Goal: Task Accomplishment & Management: Manage account settings

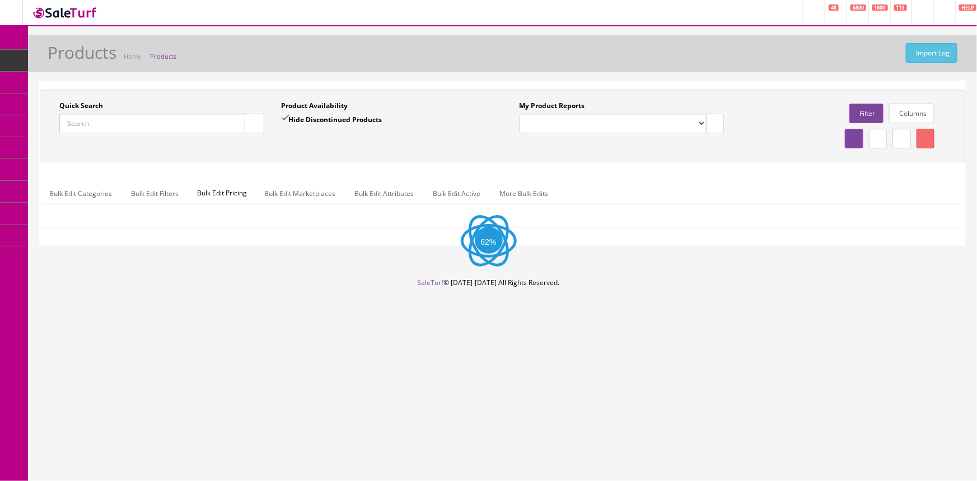
click at [127, 121] on input "Quick Search" at bounding box center [152, 124] width 186 height 20
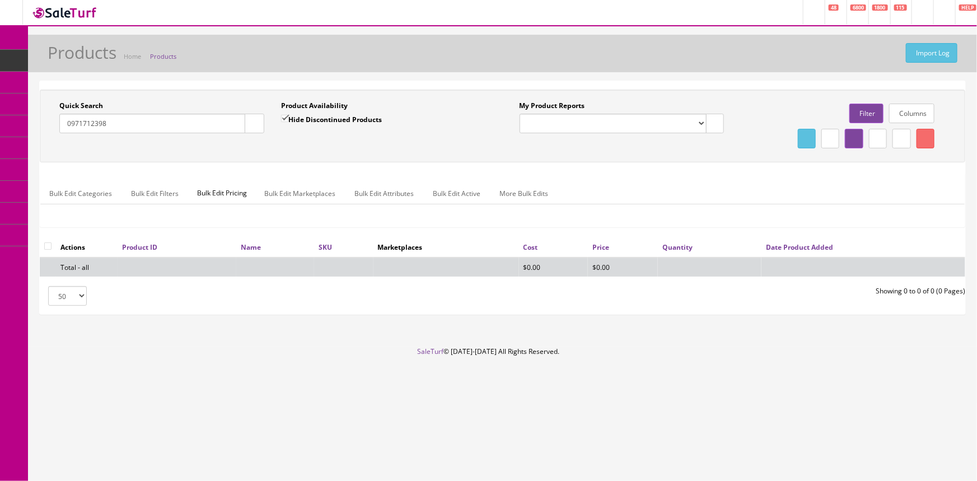
type input "0971712398"
click at [287, 122] on input "Hide Discontinued Products" at bounding box center [284, 118] width 7 height 7
checkbox input "false"
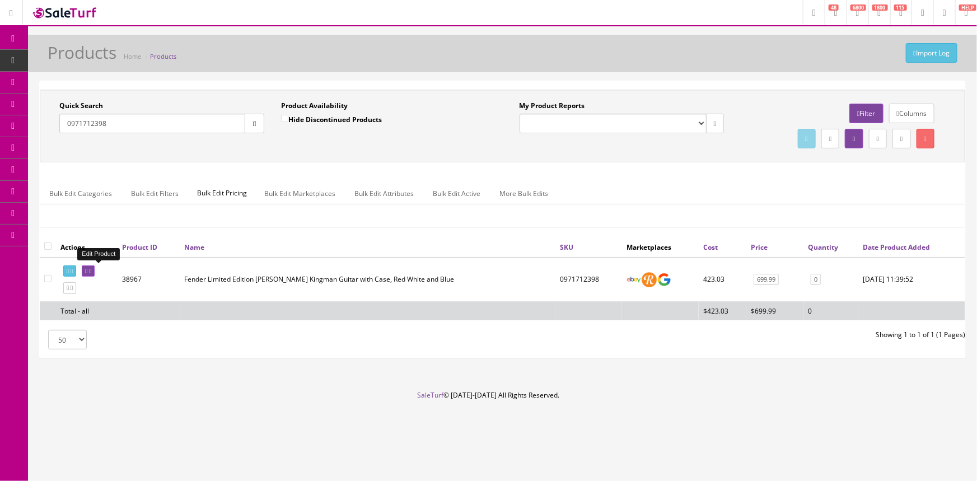
click at [91, 268] on icon at bounding box center [90, 271] width 2 height 6
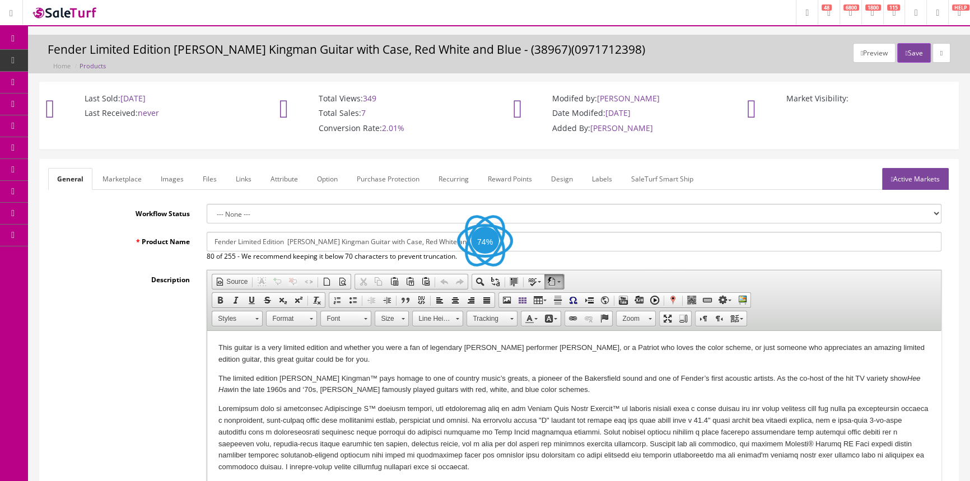
click at [177, 176] on link "Images" at bounding box center [172, 179] width 41 height 22
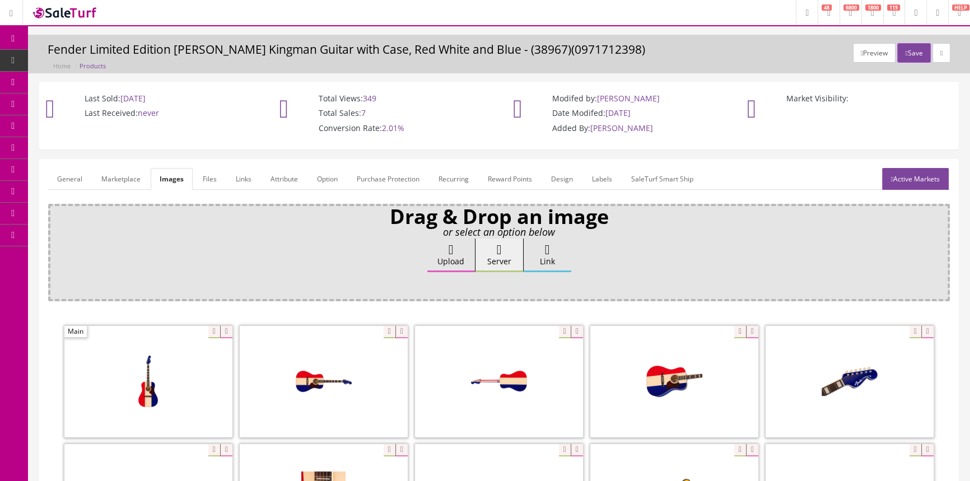
click at [86, 56] on span "Products" at bounding box center [85, 60] width 27 height 10
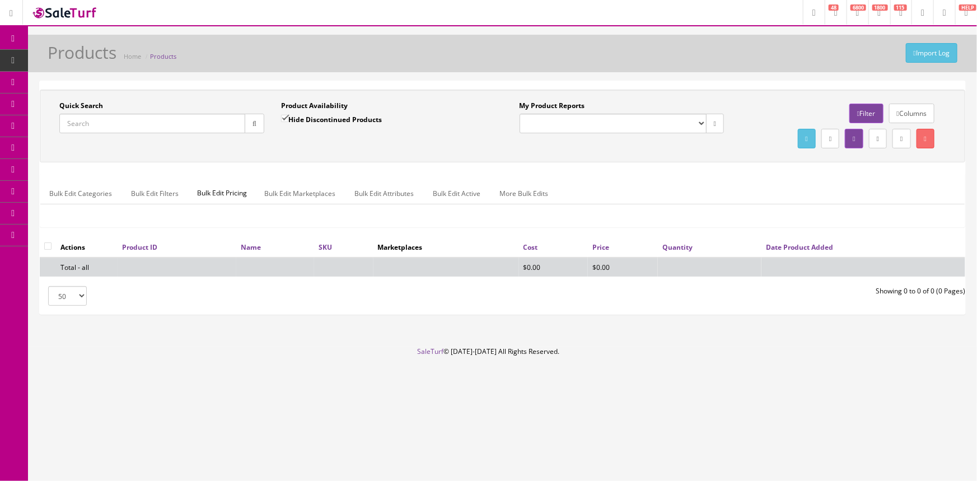
click at [170, 129] on input "Quick Search" at bounding box center [152, 124] width 186 height 20
paste input "5108001525-EVH2110497"
type input "5108001525-EVH2110497"
click at [254, 126] on icon "button" at bounding box center [255, 123] width 4 height 7
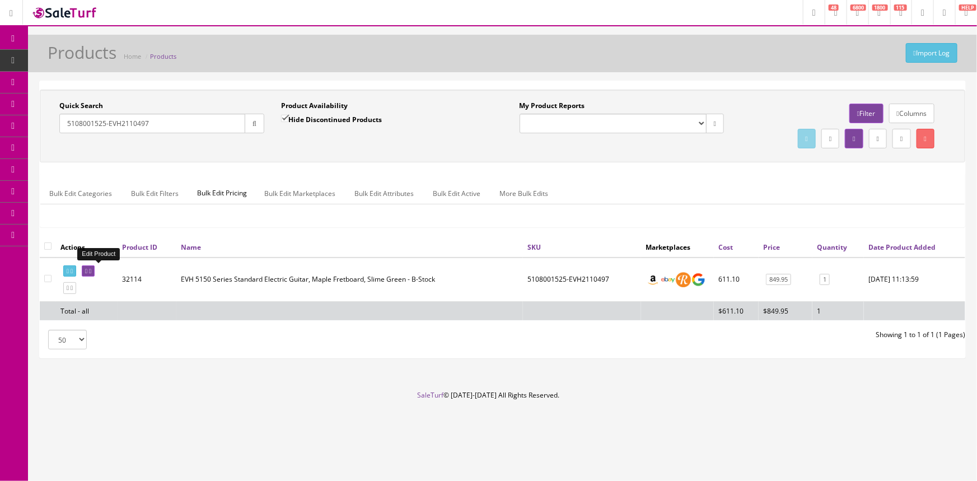
click at [87, 270] on icon at bounding box center [86, 271] width 2 height 6
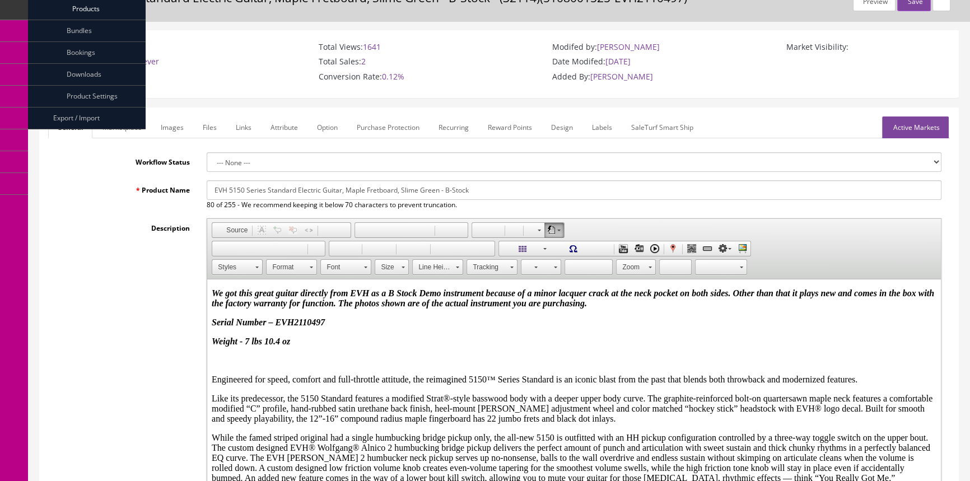
scroll to position [50, 0]
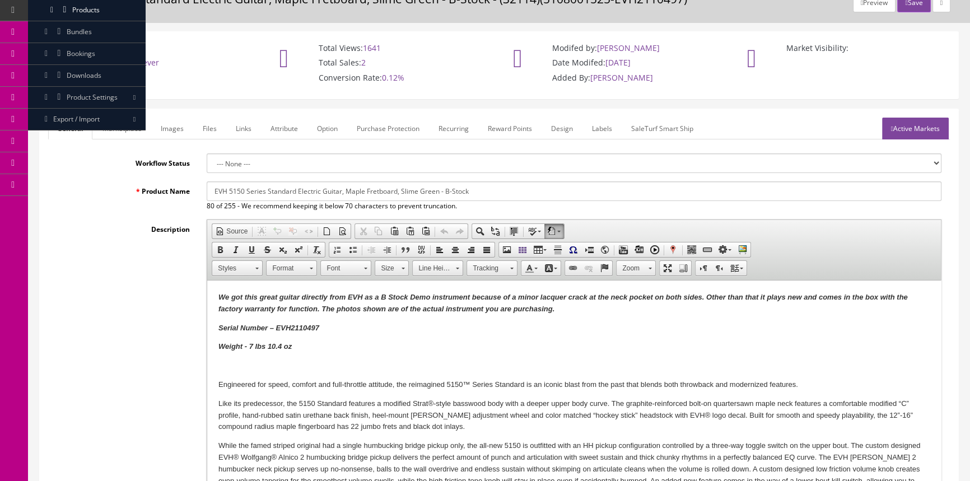
click at [125, 119] on link "Marketplace" at bounding box center [122, 129] width 57 height 22
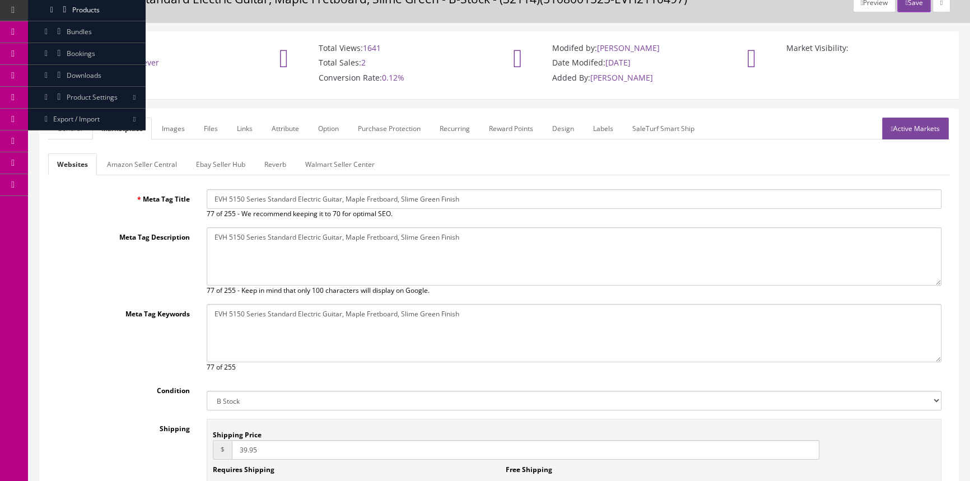
click at [75, 122] on link "General" at bounding box center [69, 129] width 43 height 22
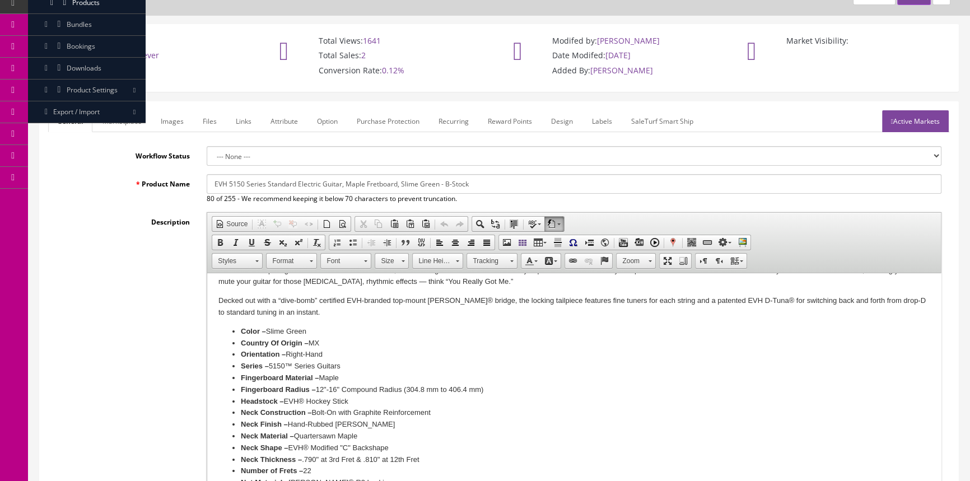
scroll to position [0, 0]
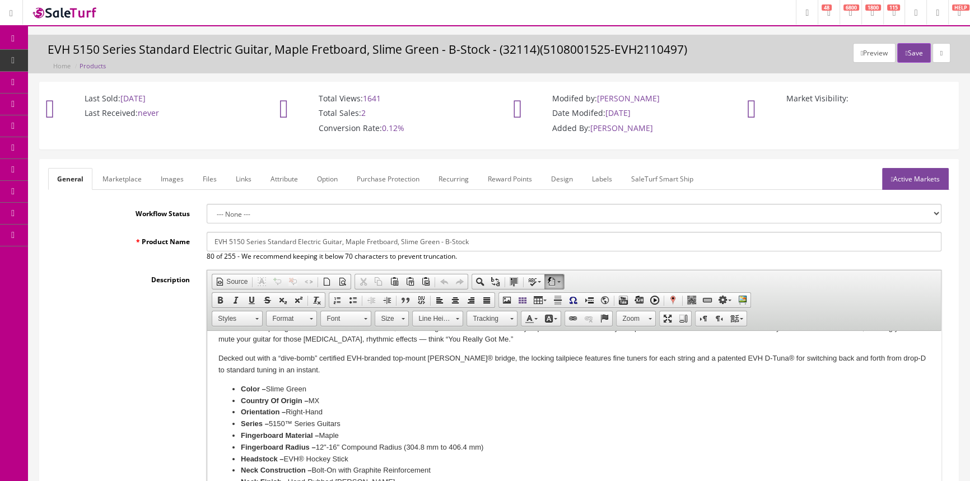
click at [76, 54] on link "Products" at bounding box center [87, 61] width 118 height 22
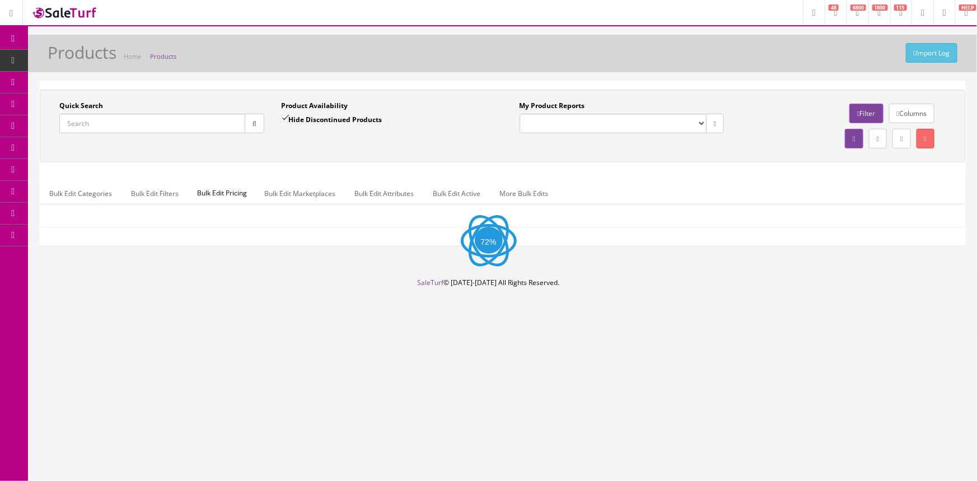
click at [135, 124] on input "Quick Search" at bounding box center [152, 124] width 186 height 20
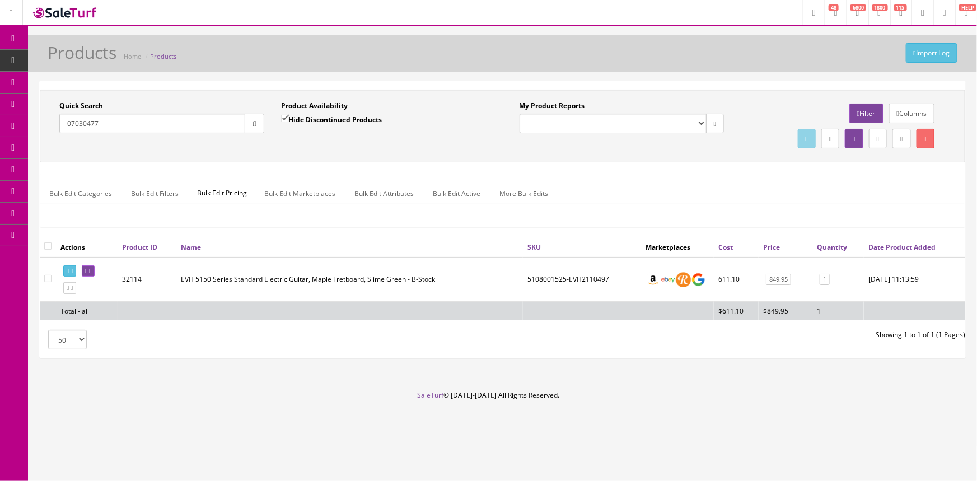
type input "07030477"
click at [284, 116] on input "Hide Discontinued Products" at bounding box center [284, 118] width 7 height 7
checkbox input "false"
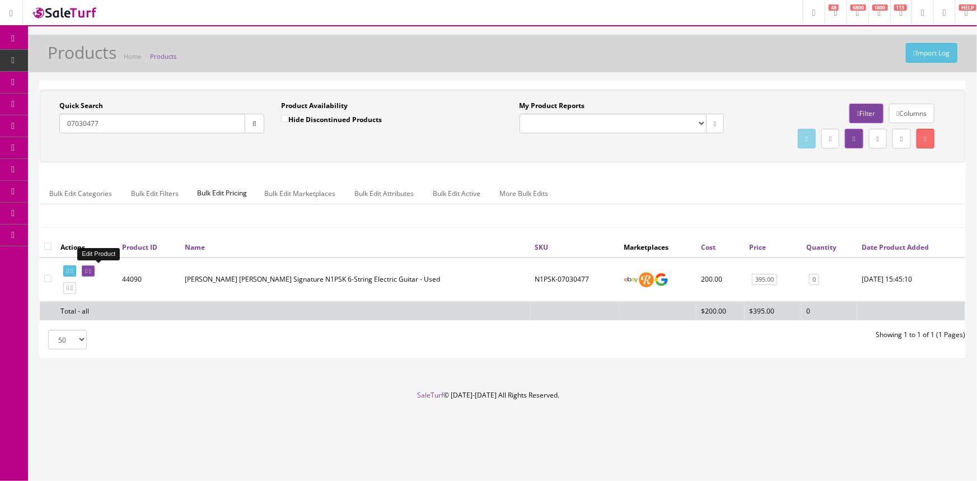
click at [87, 270] on icon at bounding box center [86, 271] width 2 height 6
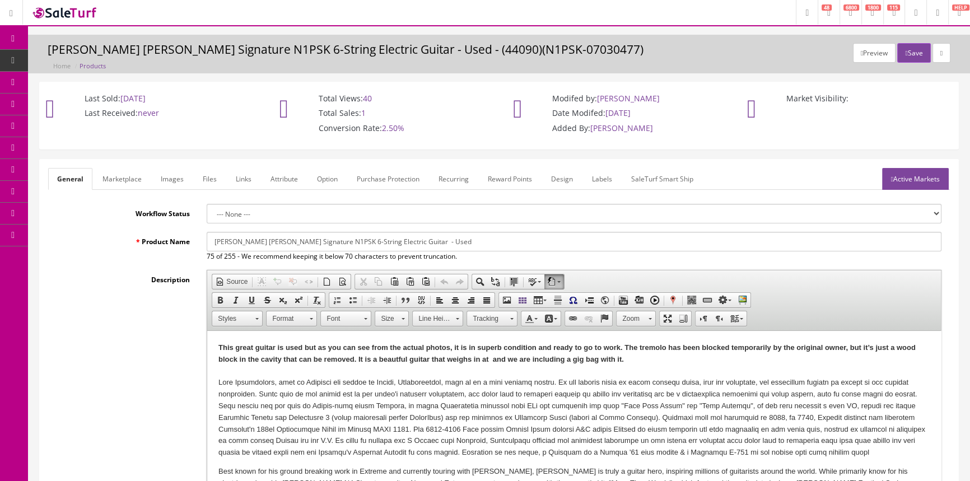
click at [168, 169] on link "Images" at bounding box center [172, 179] width 41 height 22
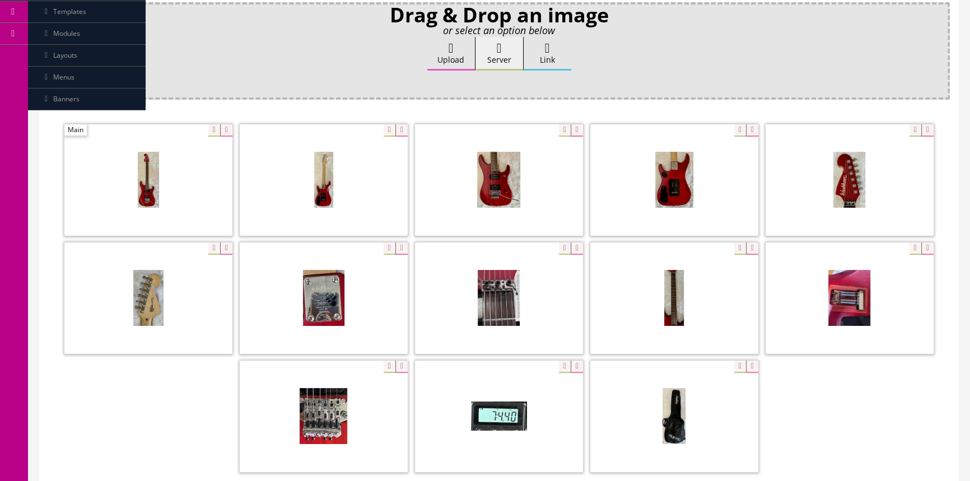
scroll to position [203, 0]
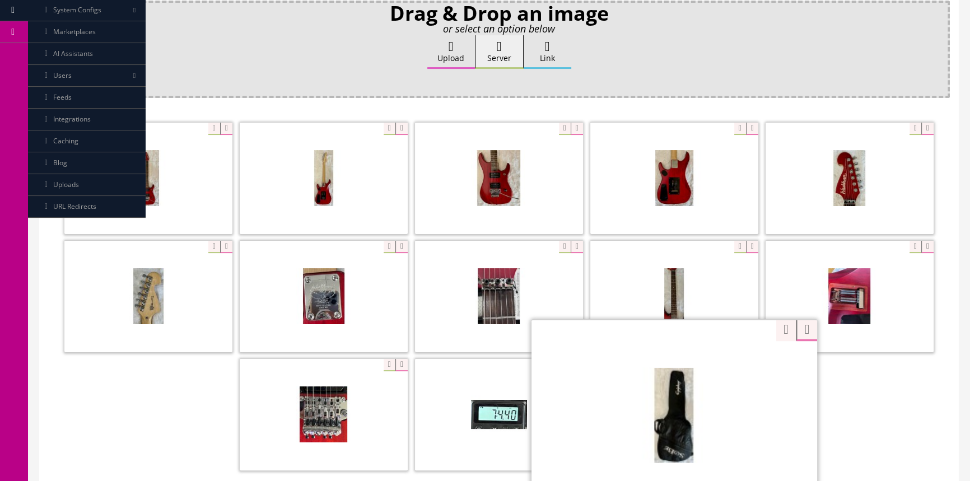
click at [733, 361] on div "Zoom" at bounding box center [674, 414] width 286 height 190
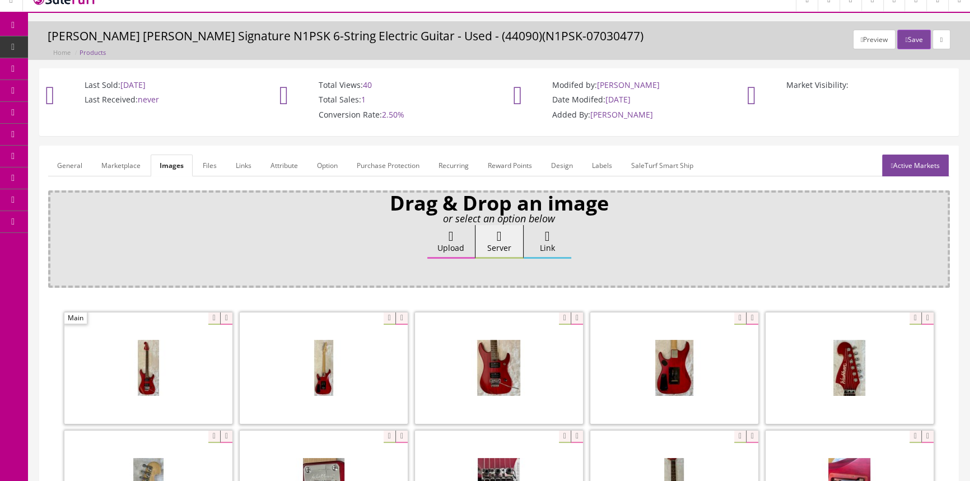
scroll to position [0, 0]
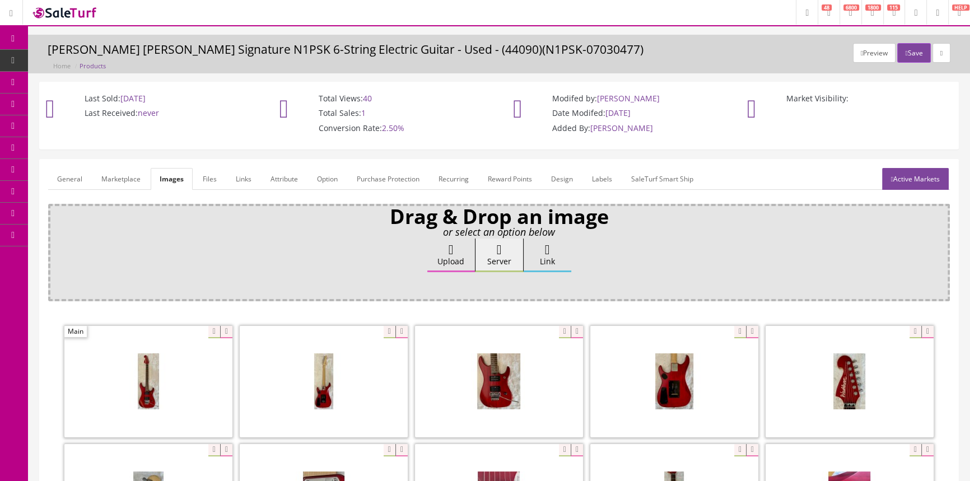
click at [95, 62] on span "Products" at bounding box center [85, 60] width 27 height 10
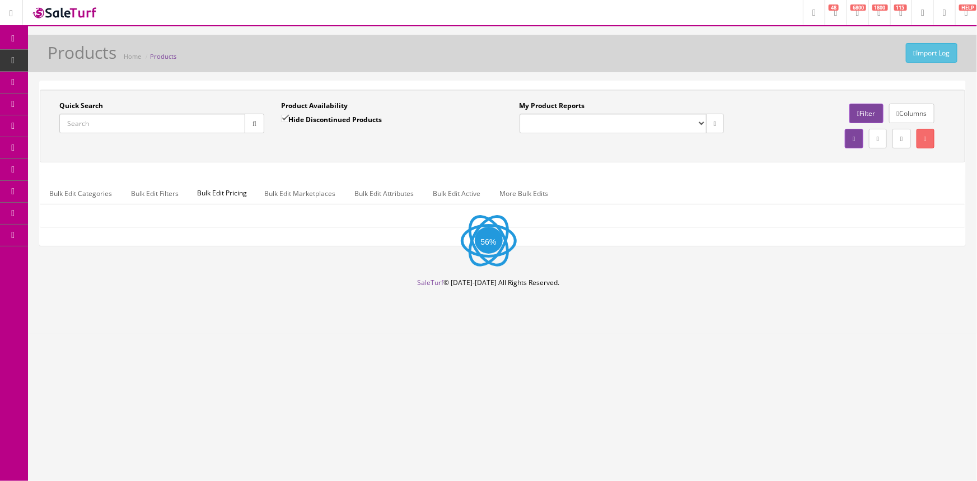
click at [124, 126] on input "Quick Search" at bounding box center [152, 124] width 186 height 20
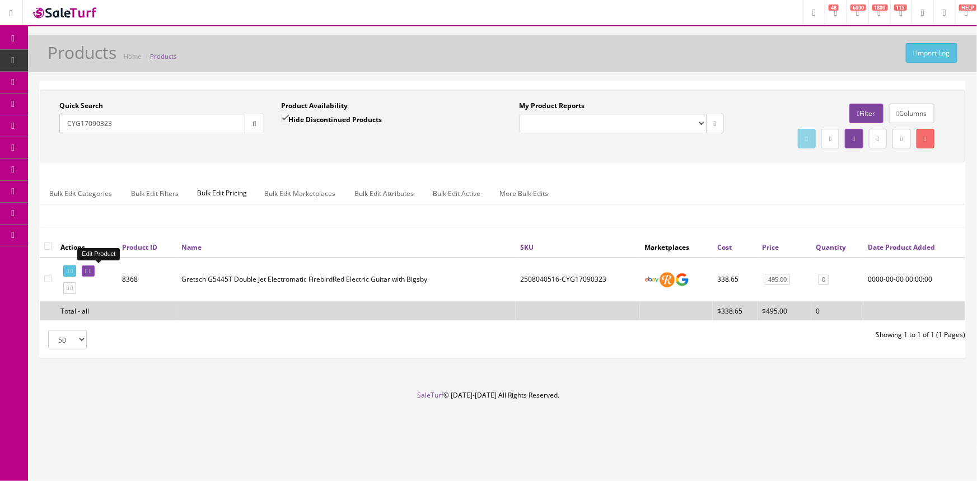
type input "CYG17090323"
click at [87, 269] on icon at bounding box center [86, 271] width 2 height 6
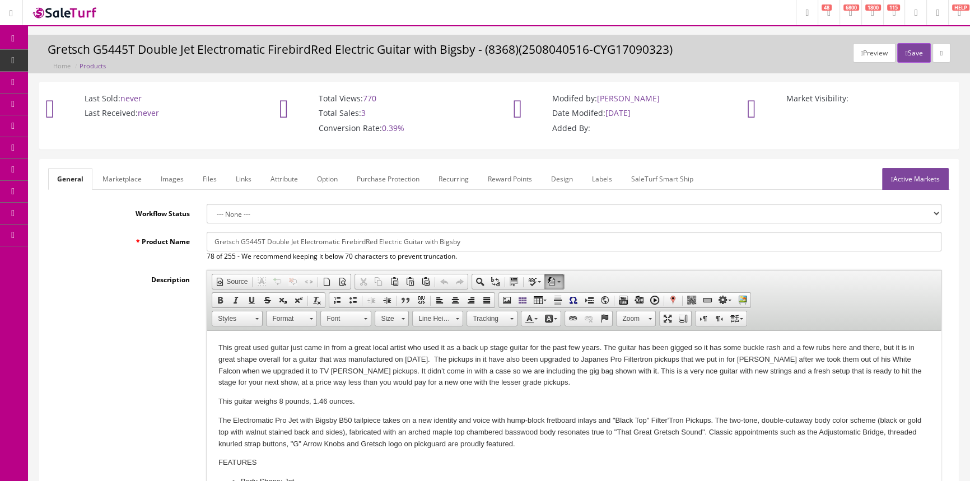
click at [179, 174] on link "Images" at bounding box center [172, 179] width 41 height 22
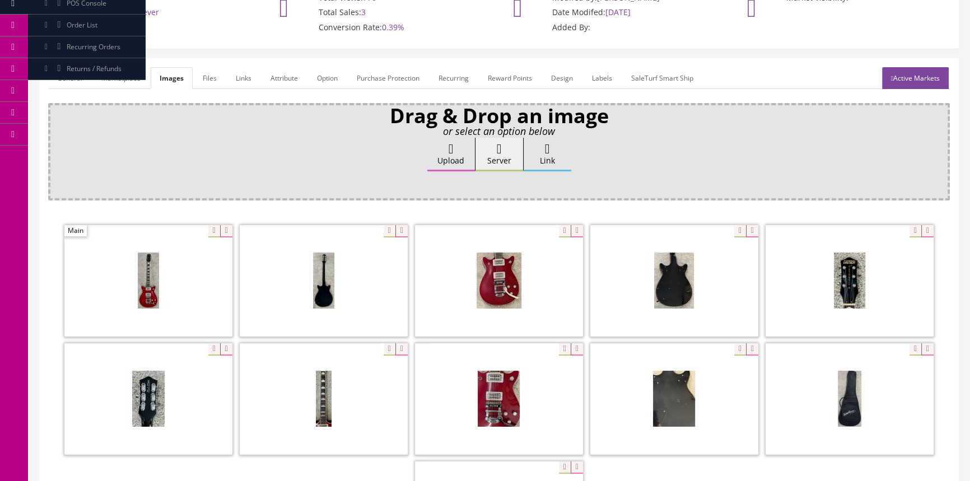
scroll to position [101, 0]
click at [911, 348] on div at bounding box center [849, 398] width 168 height 112
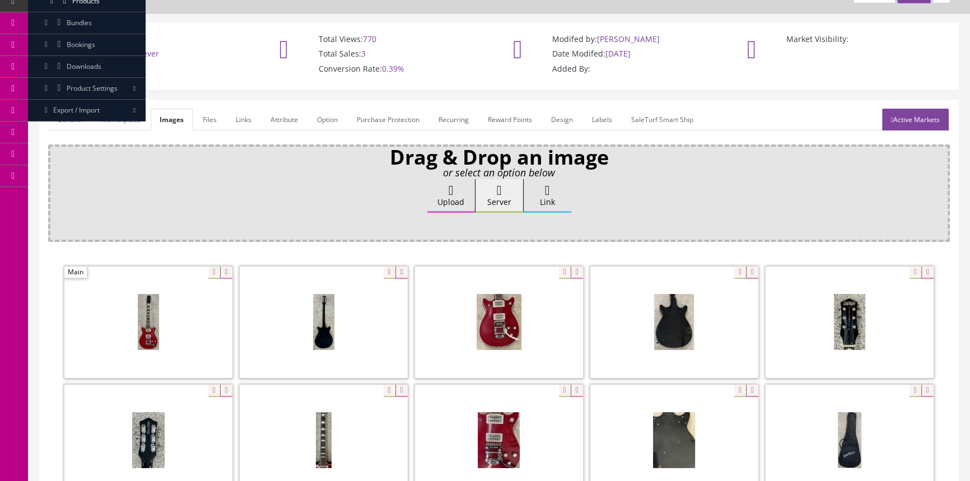
scroll to position [0, 0]
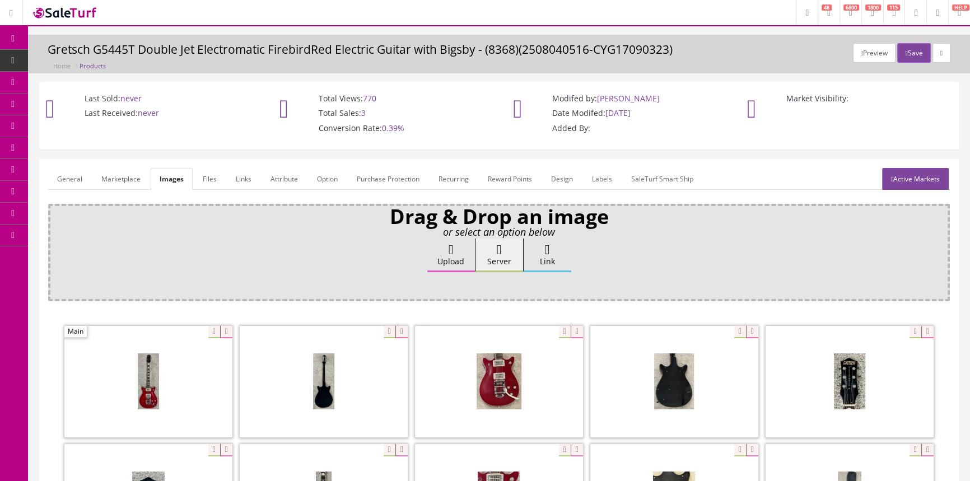
click at [107, 69] on link "Products" at bounding box center [87, 61] width 118 height 22
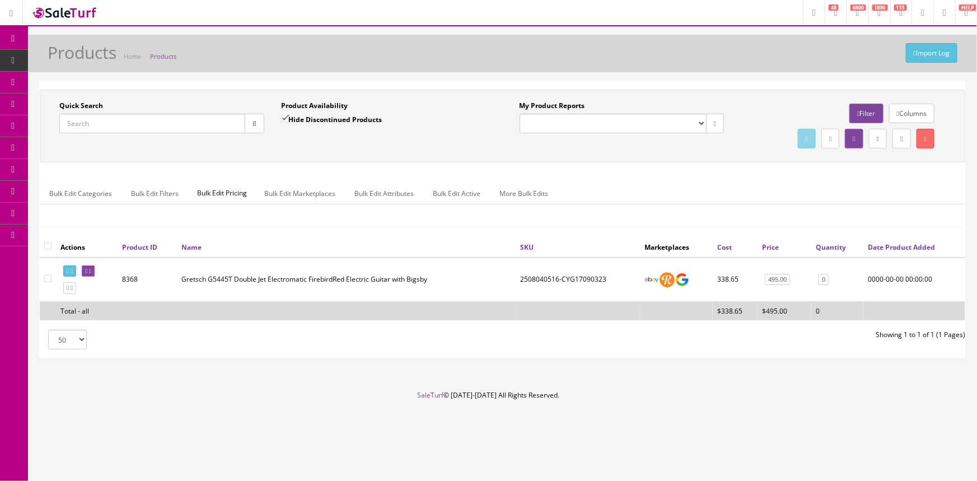
click at [134, 118] on input "Quick Search" at bounding box center [152, 124] width 186 height 20
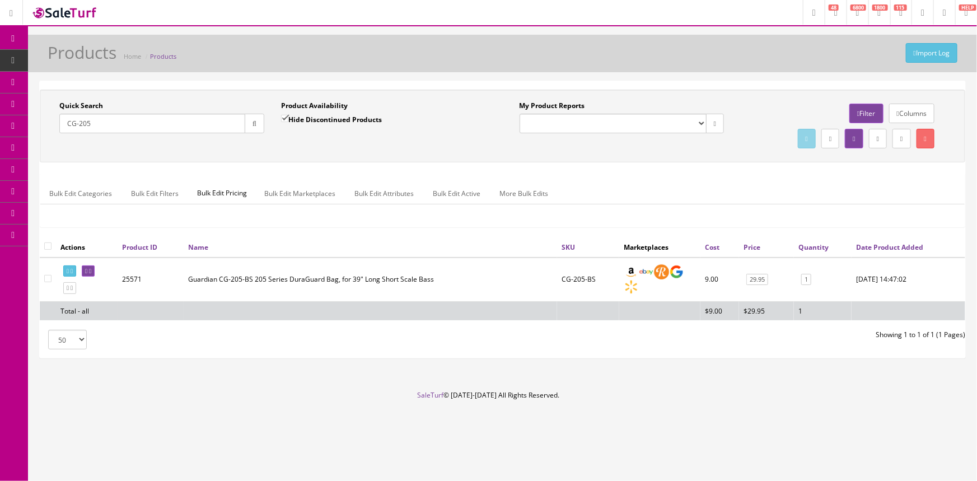
type input "CG-205"
click at [95, 266] on link at bounding box center [88, 271] width 13 height 12
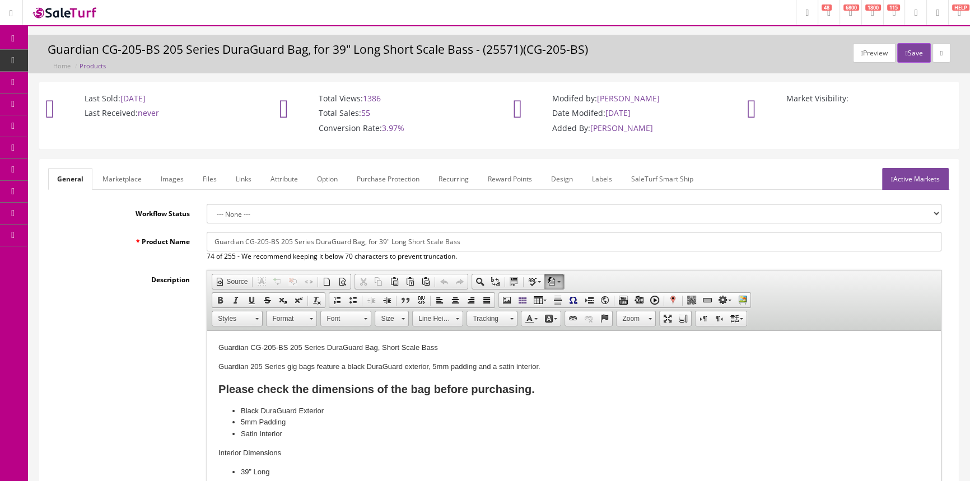
click at [162, 180] on link "Images" at bounding box center [172, 179] width 41 height 22
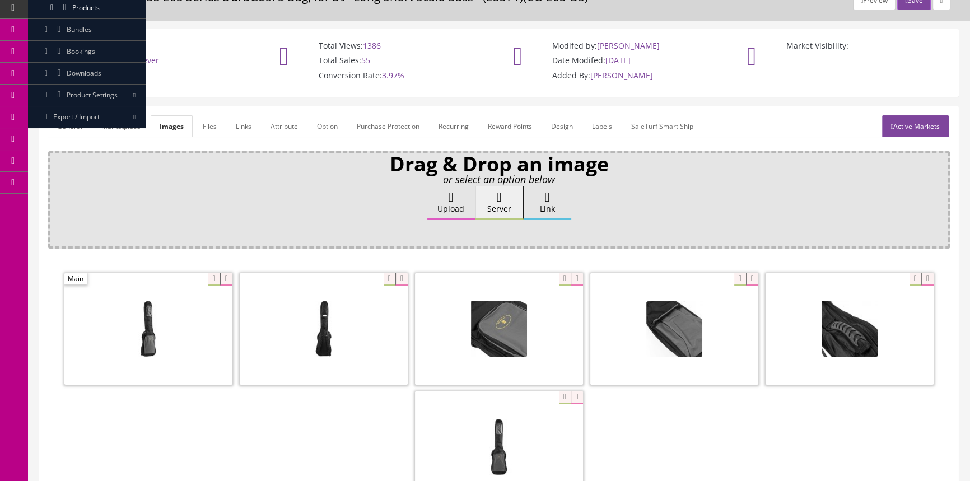
scroll to position [101, 0]
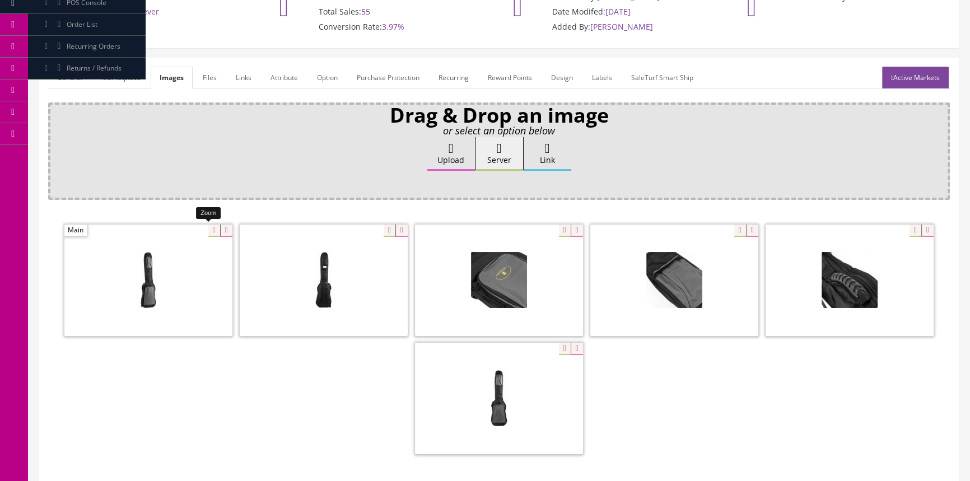
click at [207, 230] on div at bounding box center [148, 280] width 168 height 112
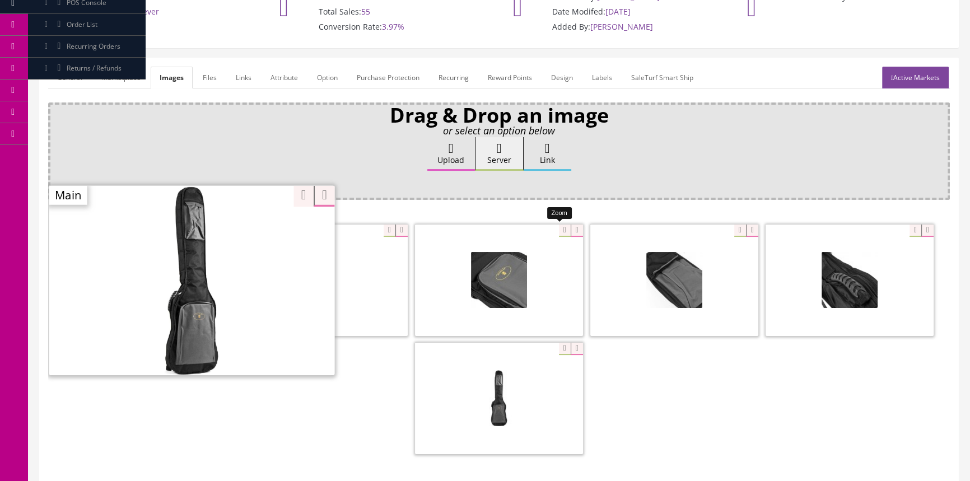
click at [559, 230] on div at bounding box center [499, 280] width 168 height 112
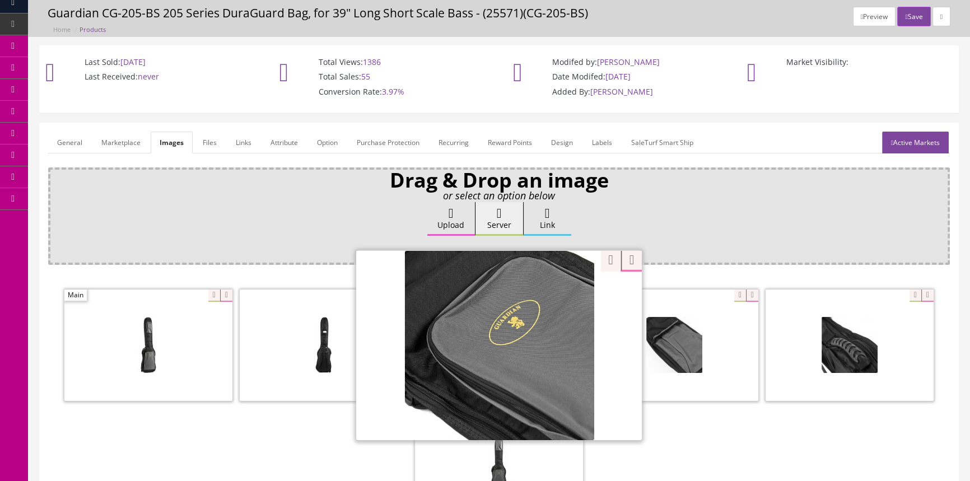
scroll to position [0, 0]
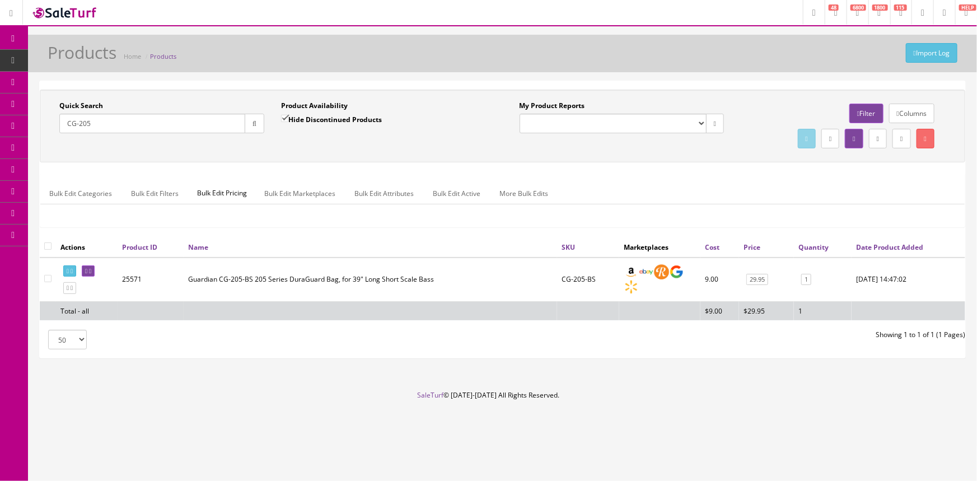
click at [124, 114] on input "CG-205" at bounding box center [152, 124] width 186 height 20
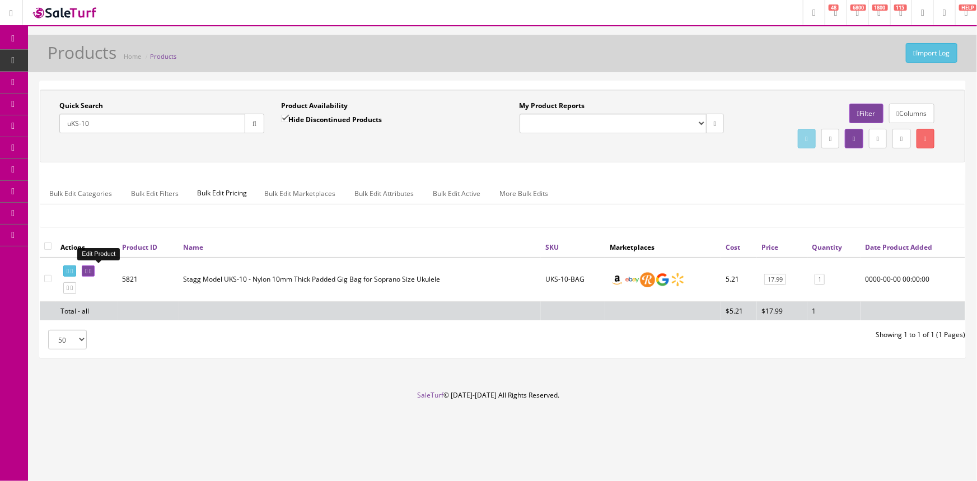
type input "uKS-10"
click at [91, 270] on icon at bounding box center [90, 271] width 2 height 6
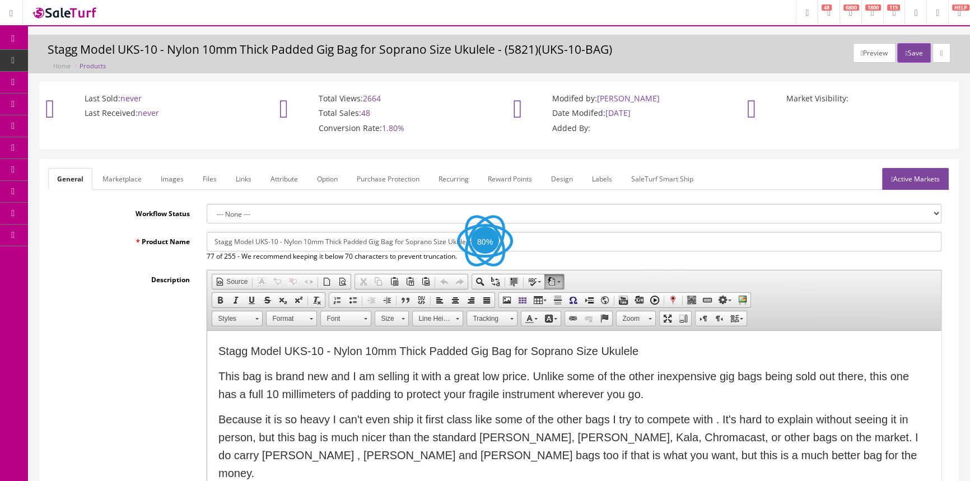
click at [156, 176] on link "Images" at bounding box center [172, 179] width 41 height 22
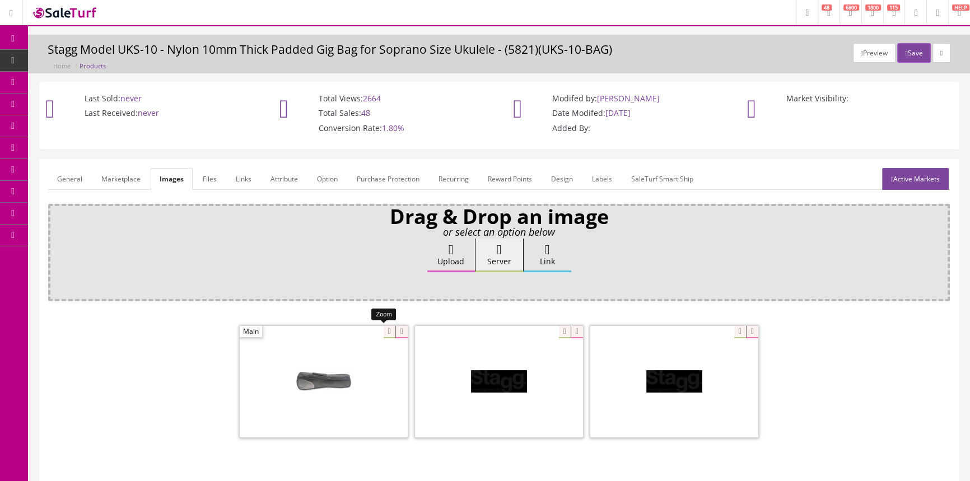
click at [386, 328] on div at bounding box center [324, 381] width 168 height 112
click at [518, 349] on span at bounding box center [499, 381] width 168 height 111
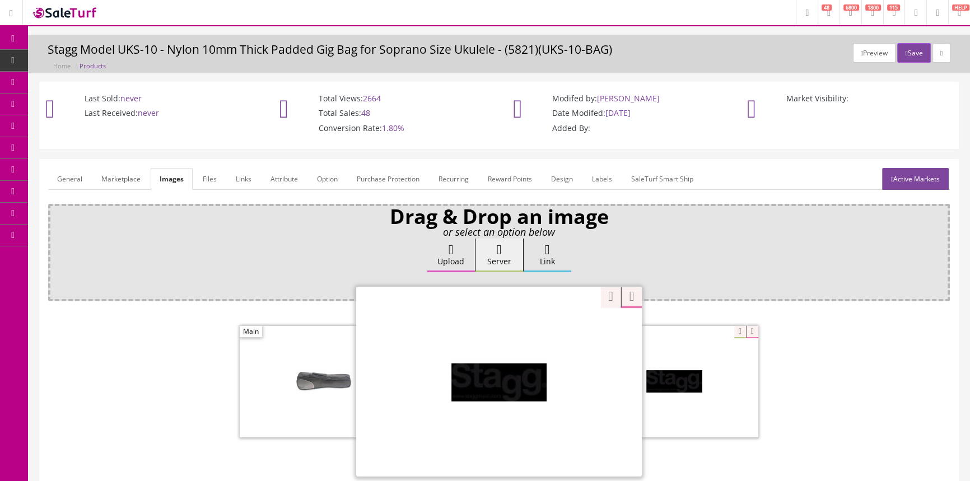
click at [554, 325] on div "Zoom" at bounding box center [499, 381] width 286 height 190
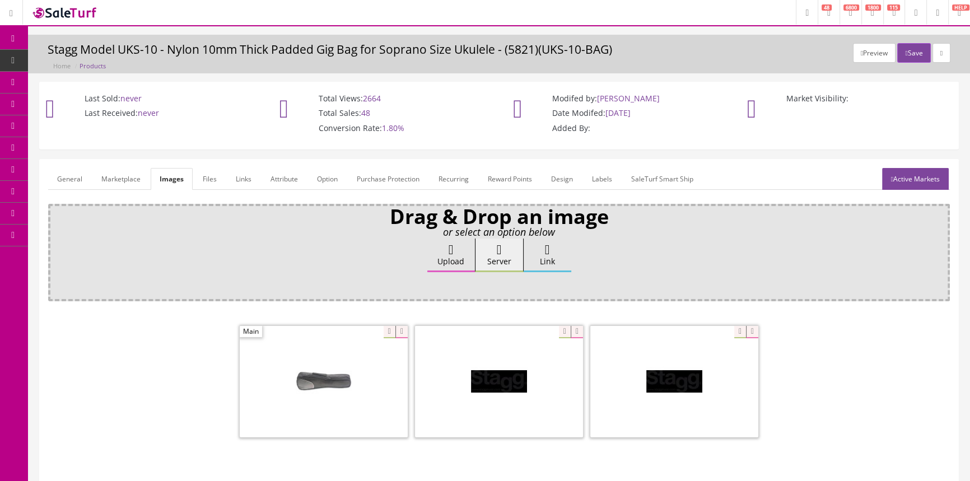
click at [296, 353] on span at bounding box center [324, 381] width 168 height 111
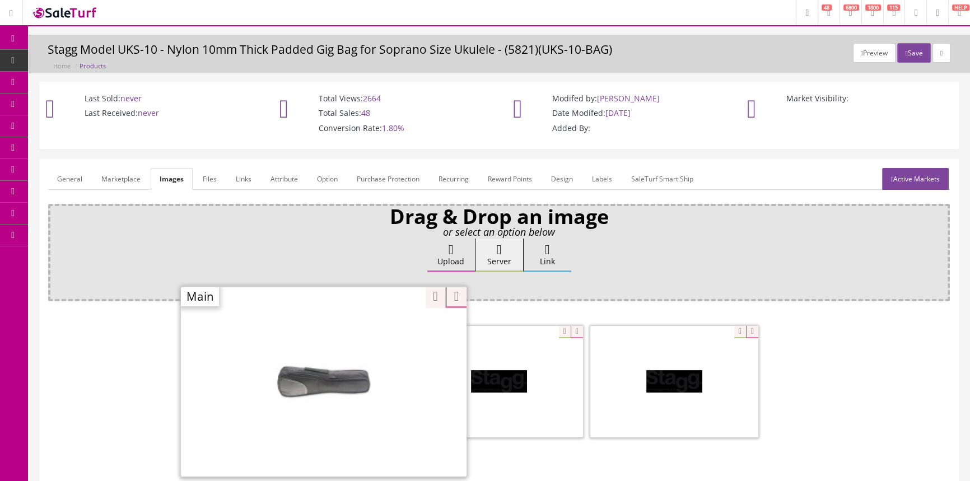
click at [378, 325] on div "Zoom" at bounding box center [324, 381] width 286 height 190
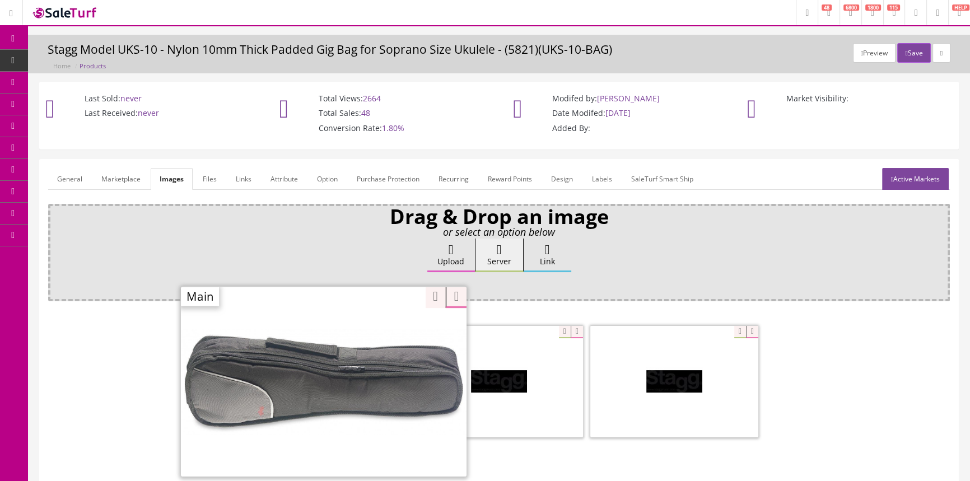
click at [57, 62] on link "Products" at bounding box center [87, 61] width 118 height 22
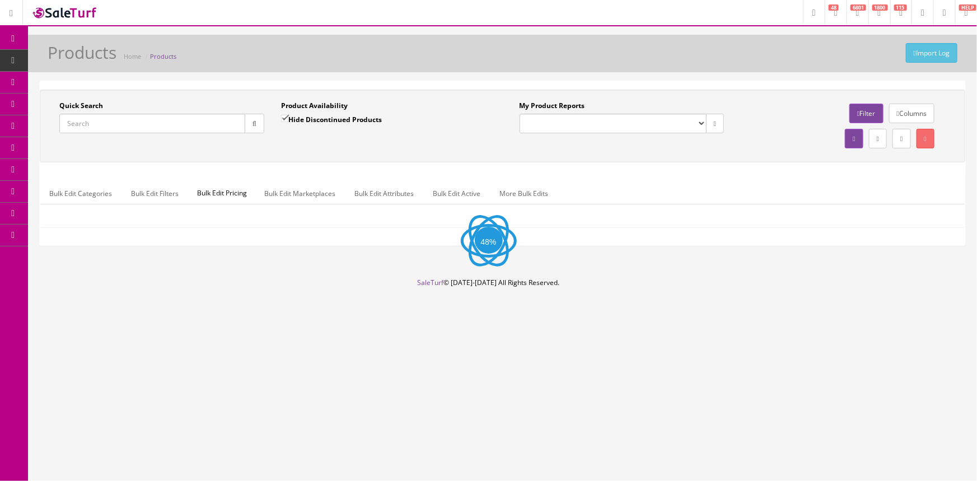
click at [147, 125] on input "Quick Search" at bounding box center [152, 124] width 186 height 20
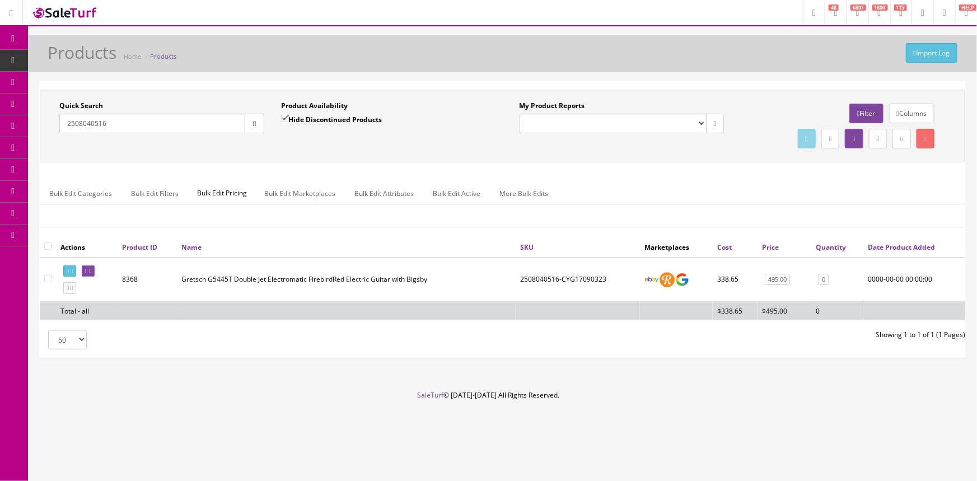
type input "2508040516"
click at [110, 265] on td at bounding box center [87, 280] width 62 height 44
click at [95, 265] on link at bounding box center [88, 271] width 13 height 12
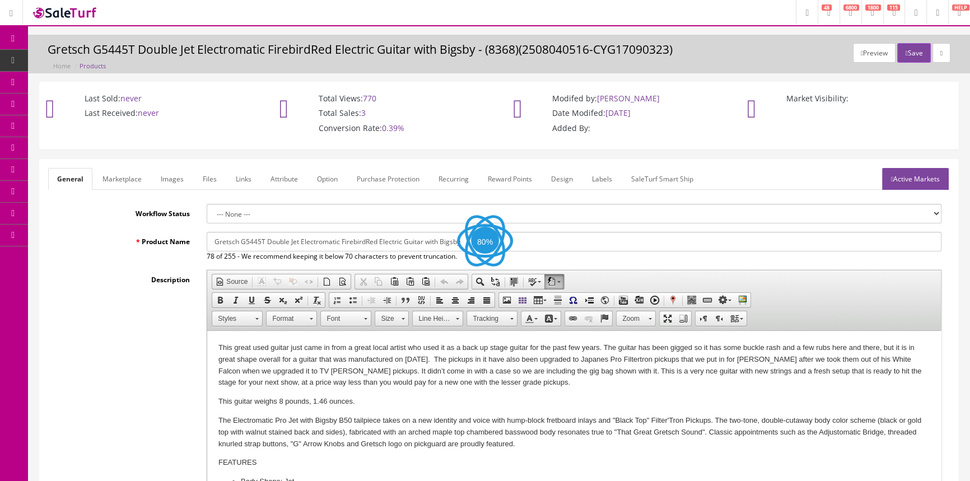
click at [175, 178] on link "Images" at bounding box center [172, 179] width 41 height 22
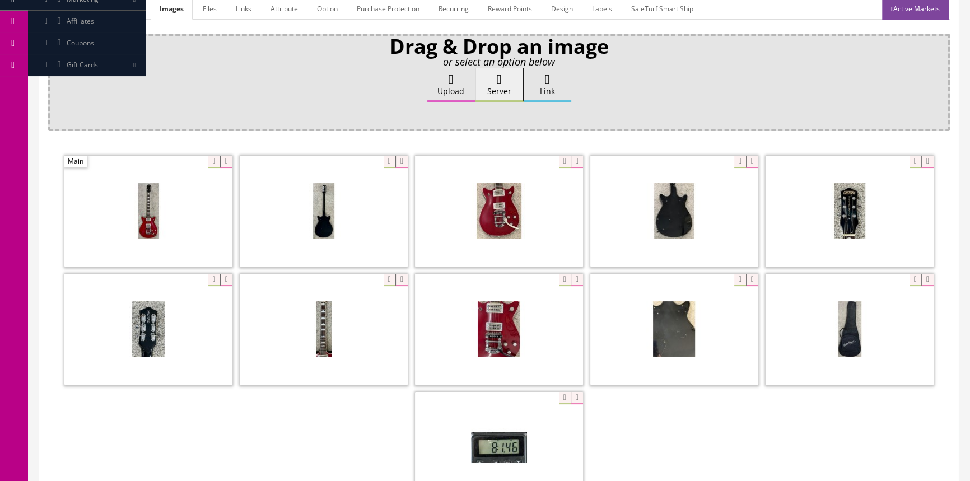
scroll to position [152, 0]
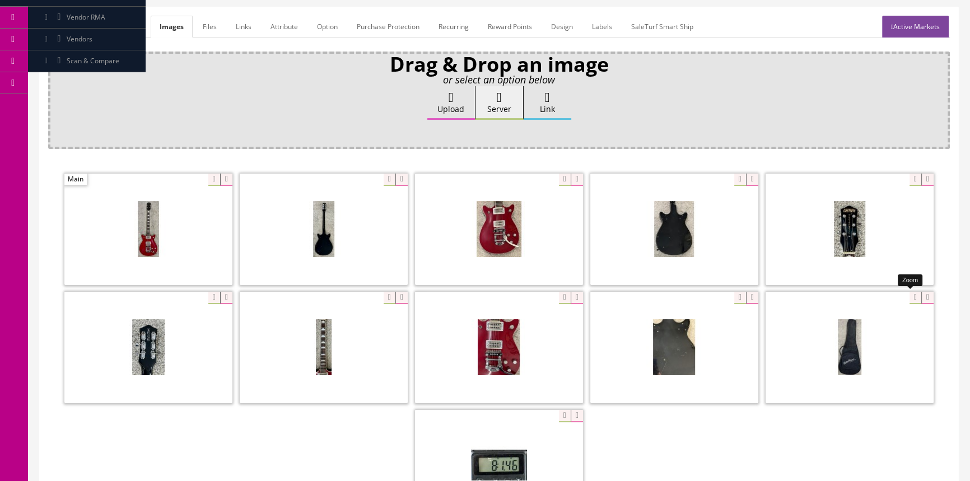
click at [912, 293] on div at bounding box center [849, 347] width 168 height 112
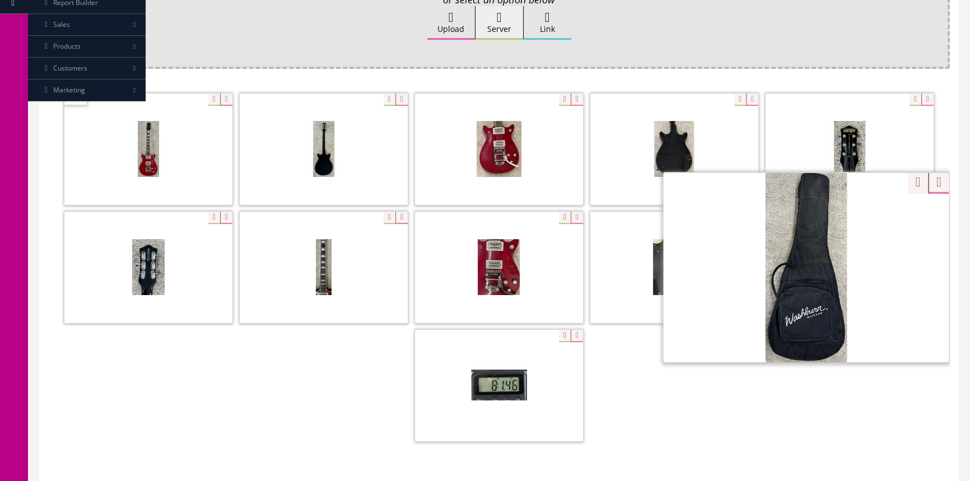
scroll to position [254, 0]
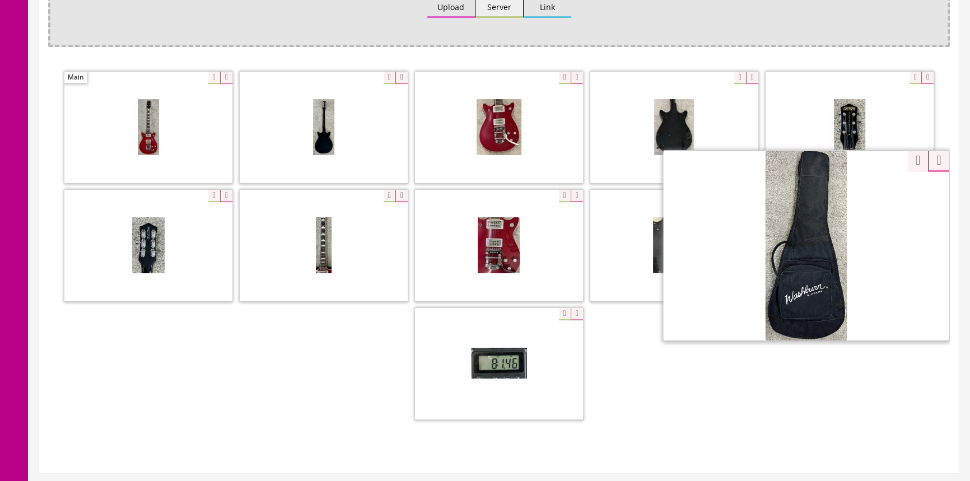
click at [840, 271] on span at bounding box center [806, 245] width 286 height 189
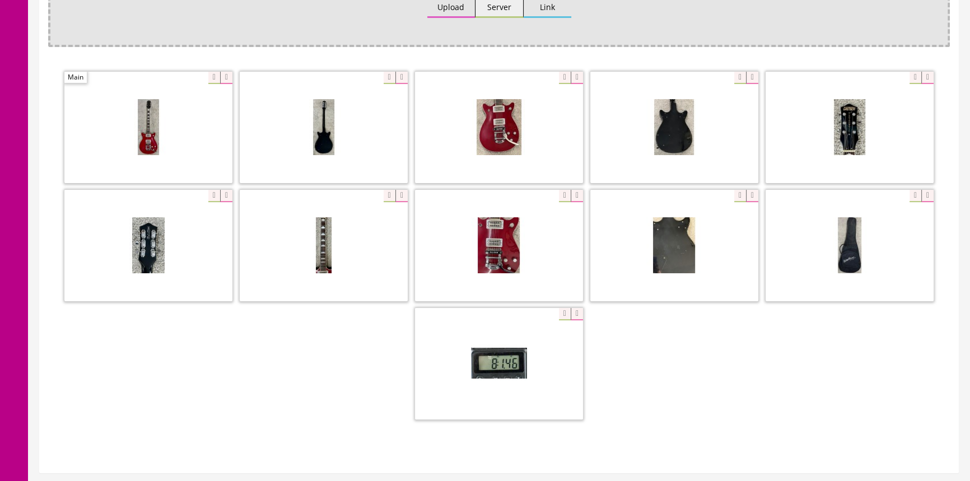
click at [839, 269] on span at bounding box center [849, 245] width 168 height 111
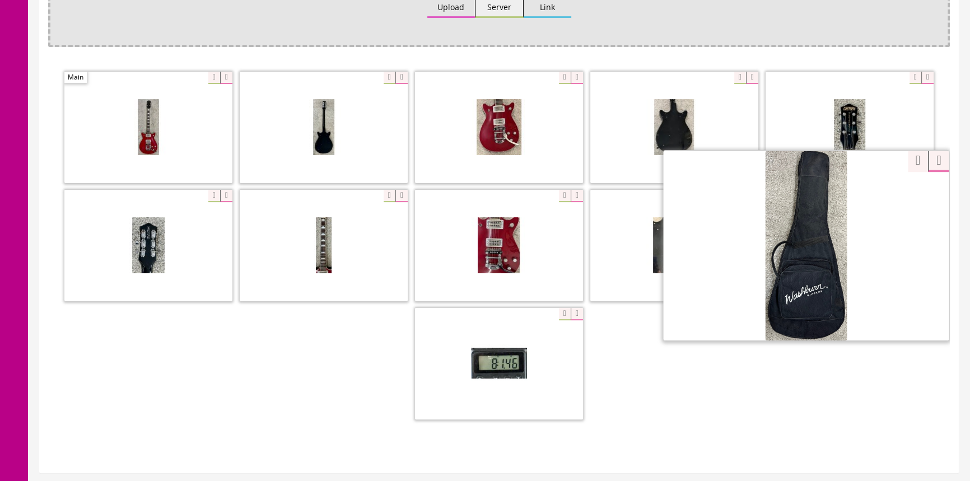
click at [905, 190] on div at bounding box center [806, 245] width 286 height 190
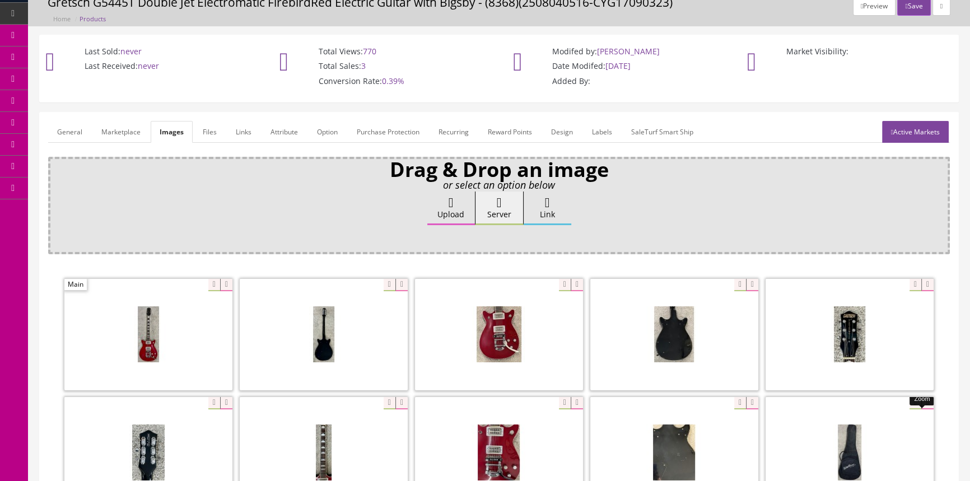
scroll to position [0, 0]
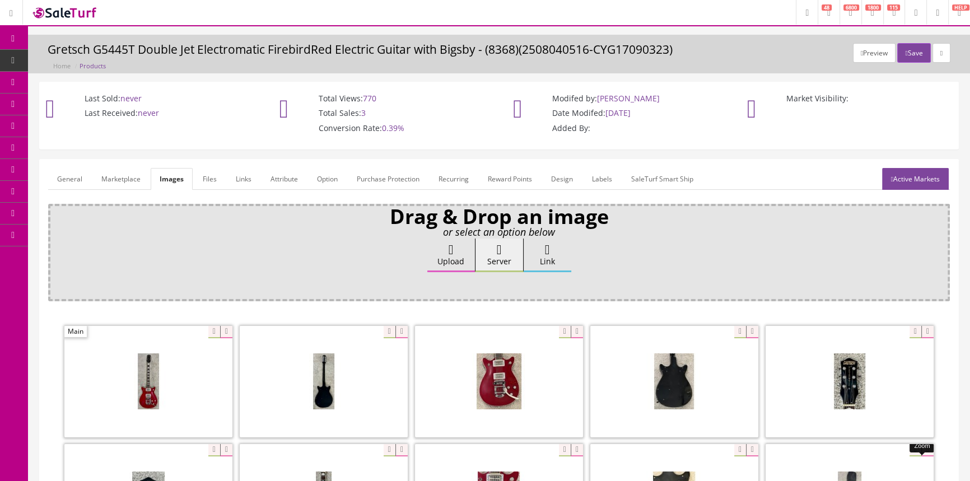
click at [79, 58] on span "Products" at bounding box center [85, 60] width 27 height 10
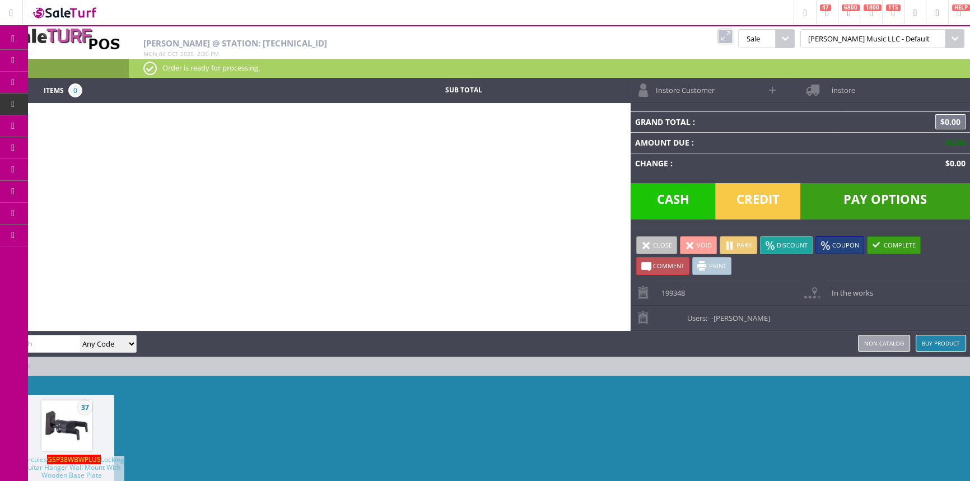
click at [85, 98] on link "POS Console" at bounding box center [87, 105] width 118 height 22
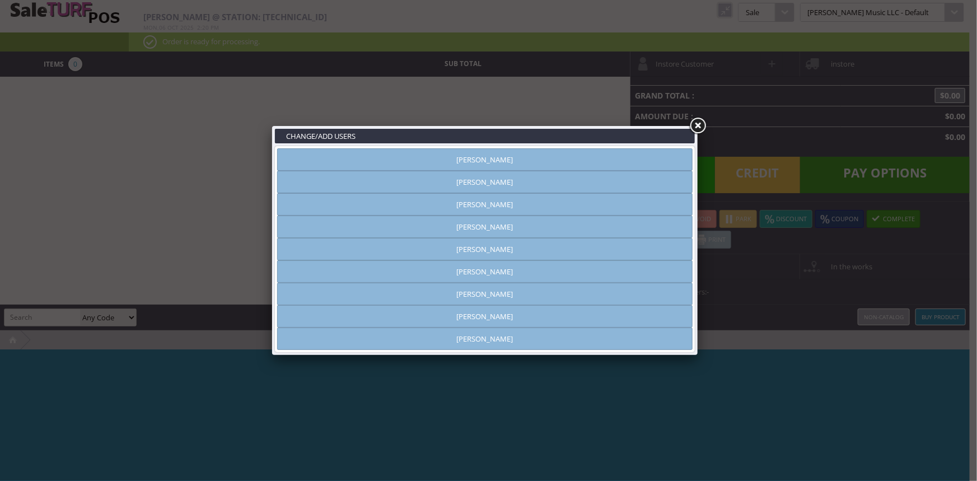
type input "amber helgren"
click at [432, 157] on link "[PERSON_NAME]" at bounding box center [485, 159] width 416 height 22
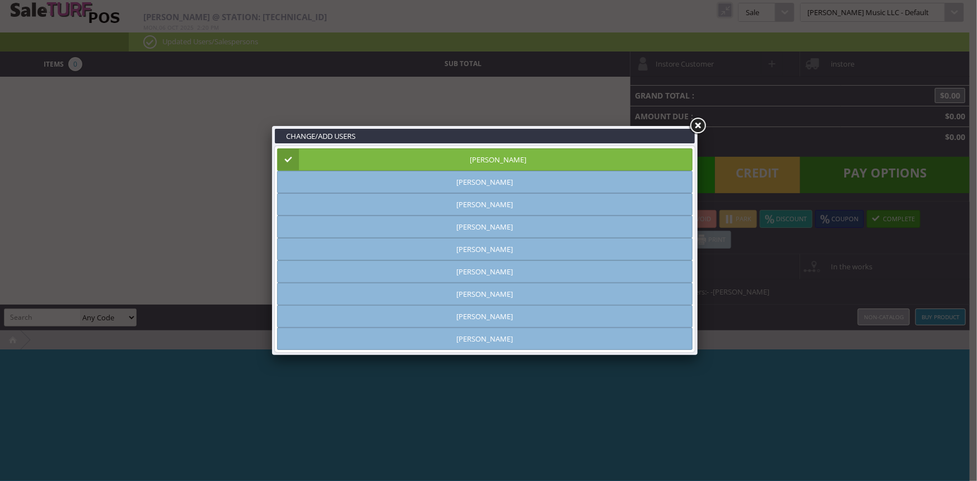
click at [700, 127] on link at bounding box center [698, 126] width 20 height 20
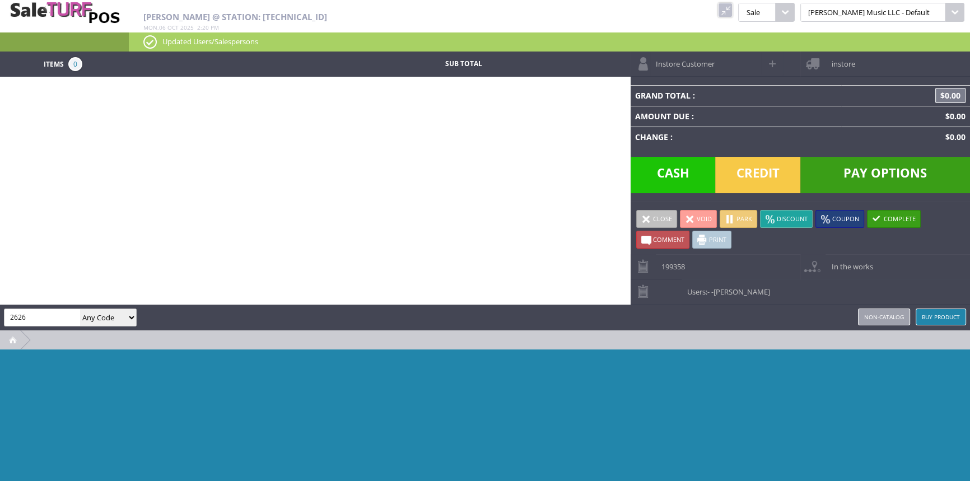
type input "2626"
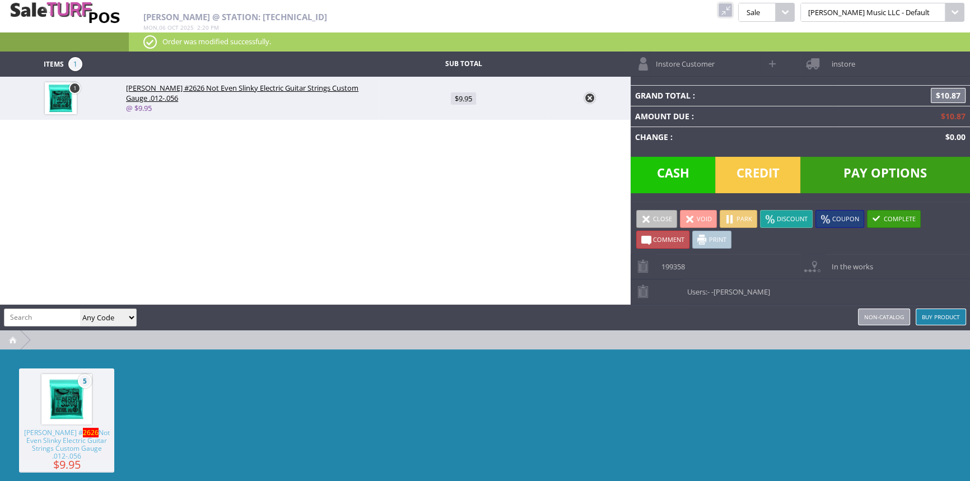
click at [748, 168] on span "Credit" at bounding box center [757, 175] width 85 height 36
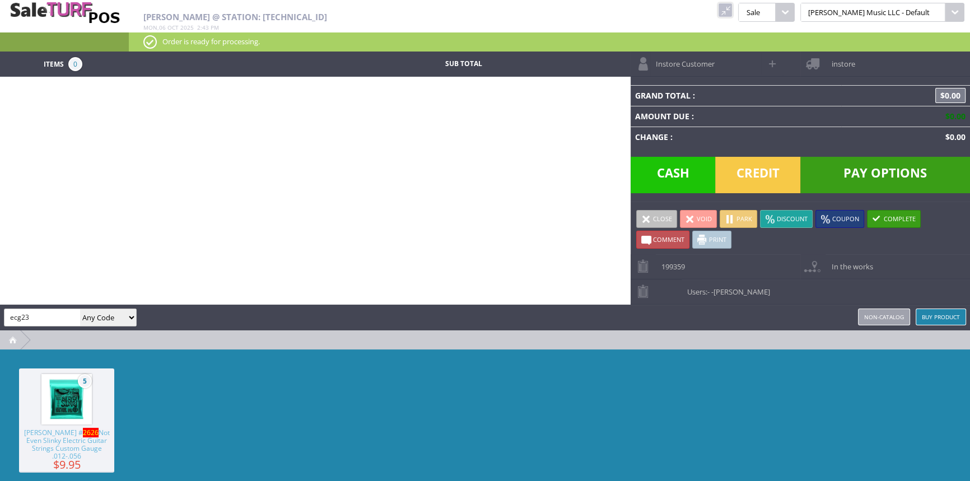
type input "ecg23"
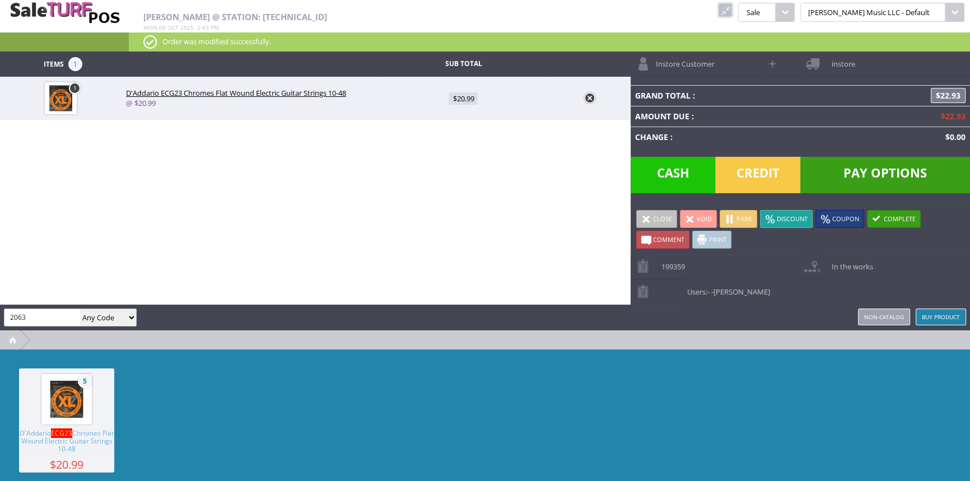
type input "2063"
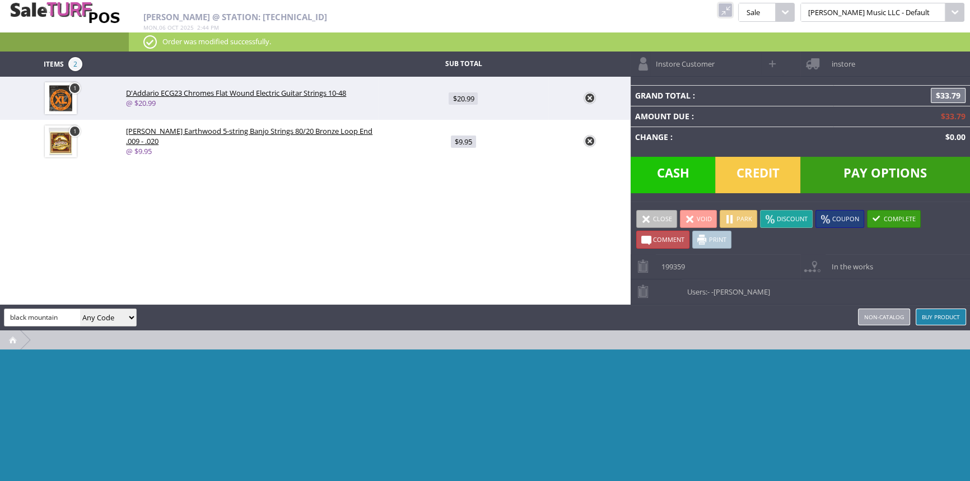
type input "black mountain"
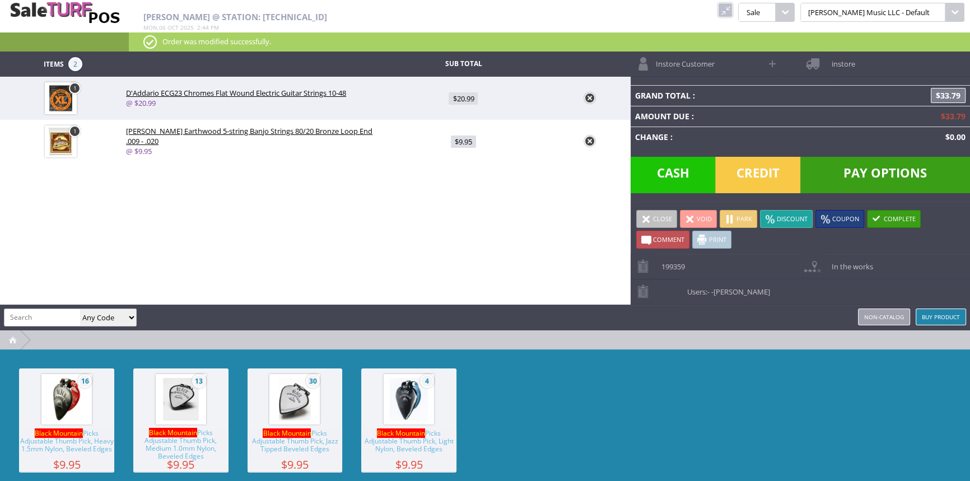
click at [417, 405] on img at bounding box center [409, 399] width 43 height 43
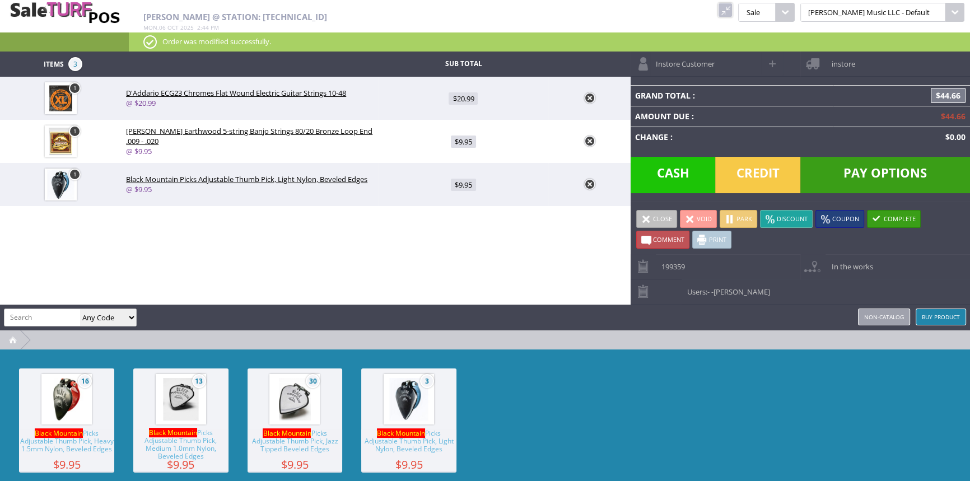
click at [184, 400] on img at bounding box center [181, 399] width 43 height 43
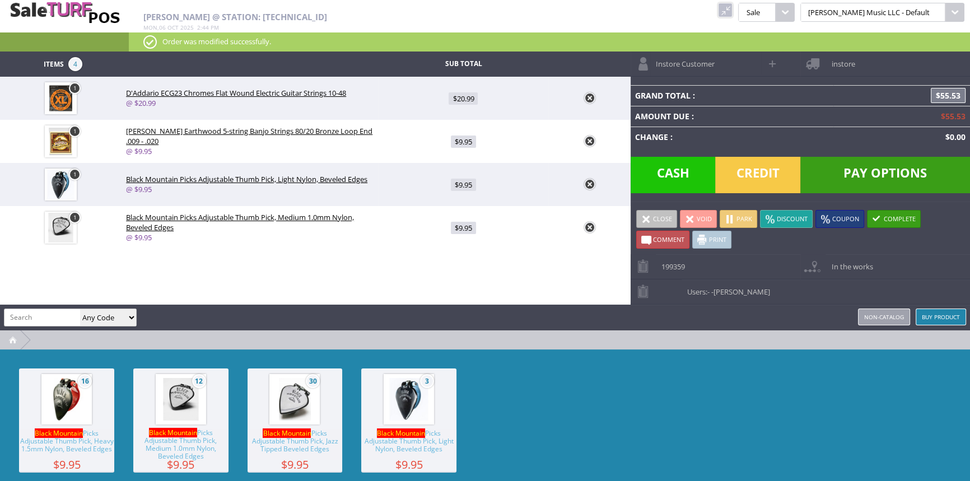
click at [290, 400] on img at bounding box center [295, 399] width 43 height 43
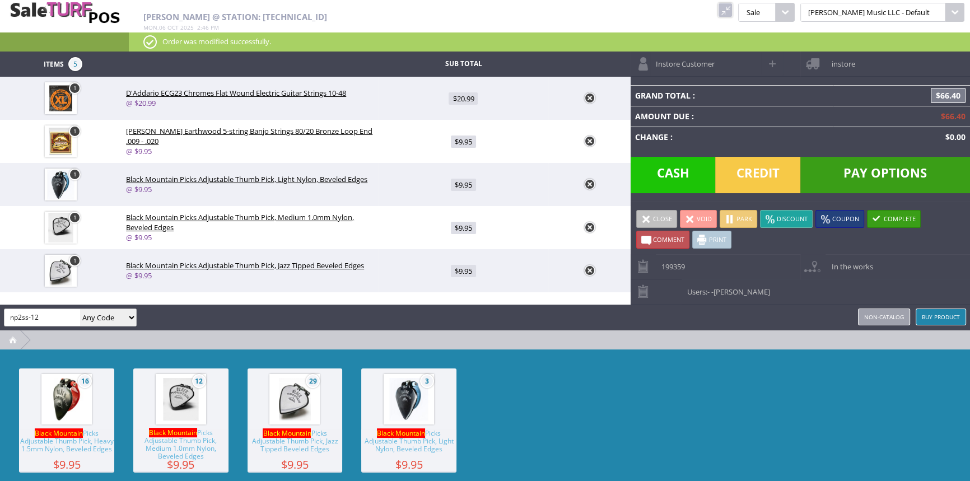
type input "np2ss-12"
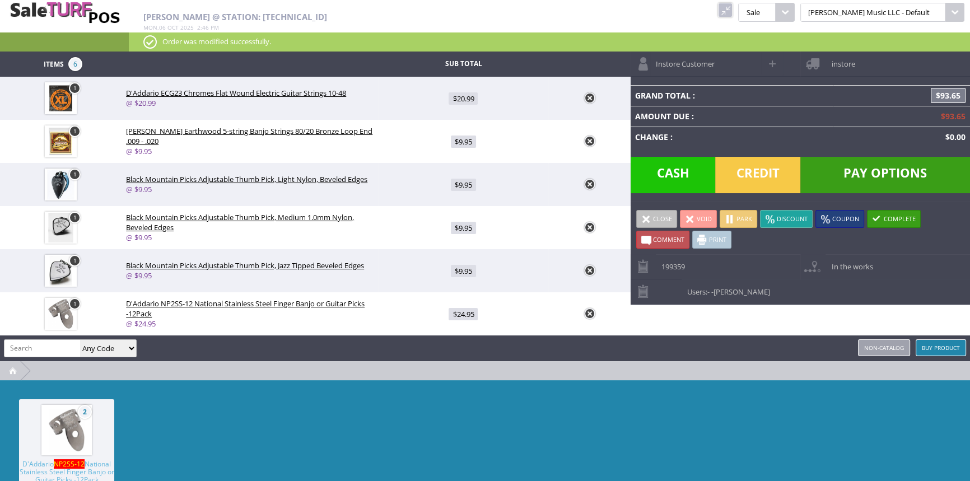
click at [764, 172] on span "Credit" at bounding box center [757, 175] width 85 height 36
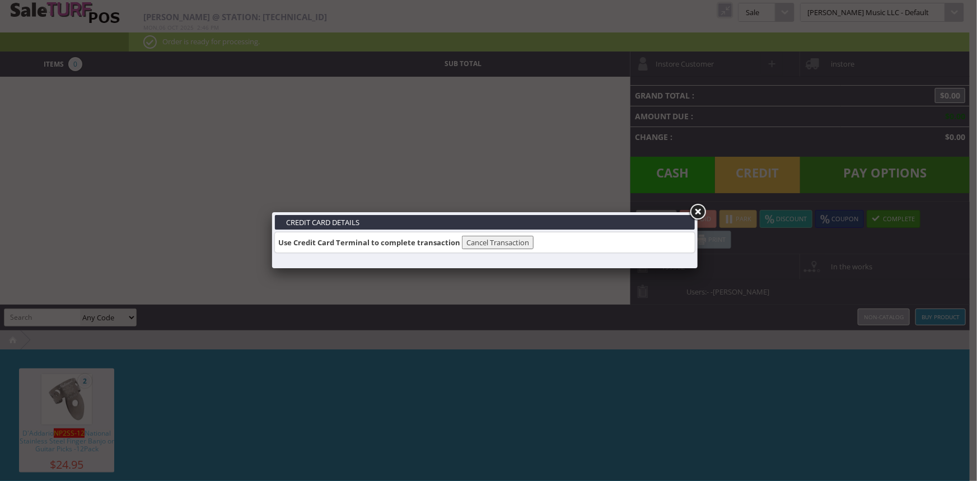
click at [695, 213] on link at bounding box center [698, 212] width 20 height 20
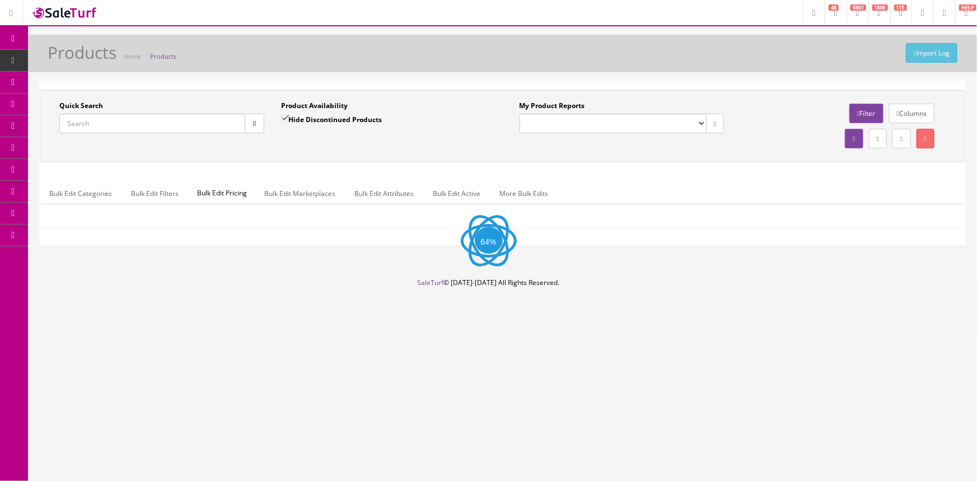
click at [111, 120] on input "Quick Search" at bounding box center [152, 124] width 186 height 20
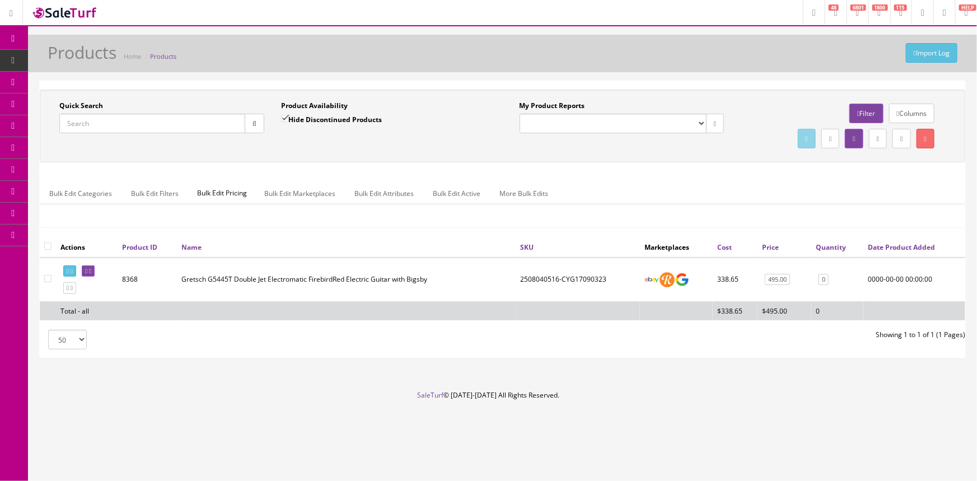
paste input "0118242850-US25005451"
type input "0118242850-US25005451"
click at [253, 125] on icon "button" at bounding box center [255, 123] width 4 height 7
click at [67, 270] on icon at bounding box center [68, 271] width 2 height 6
drag, startPoint x: 173, startPoint y: 123, endPoint x: 4, endPoint y: 163, distance: 173.3
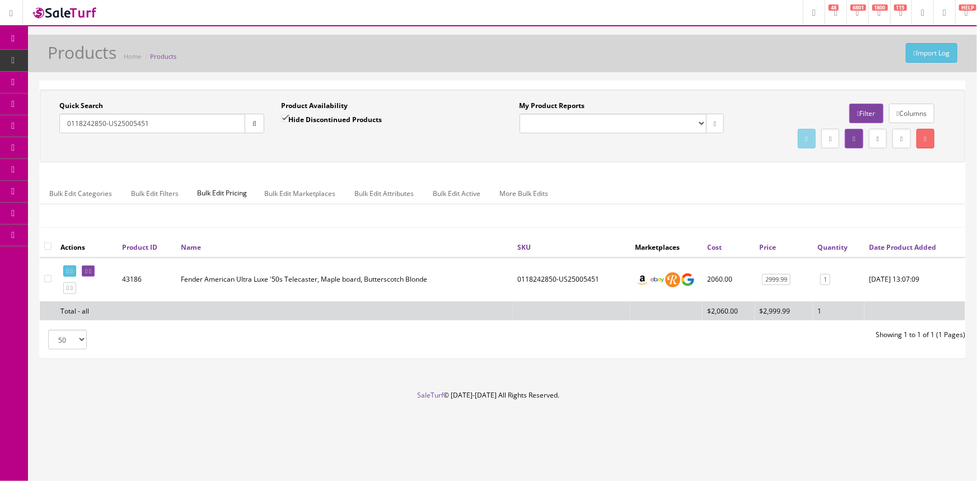
click at [5, 164] on div "Research Trends Trending on Ebay Google Trends Amazon Insights (Login Before Cl…" at bounding box center [488, 240] width 977 height 481
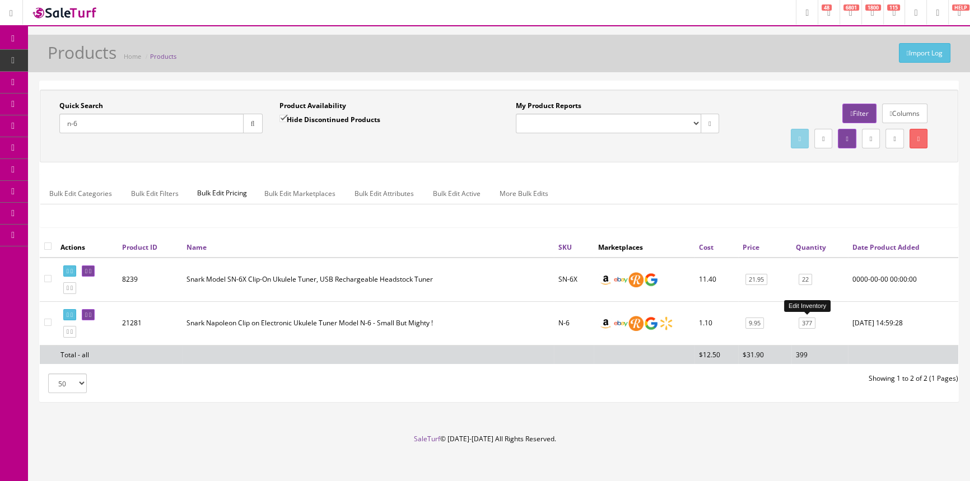
type input "n-6"
click at [810, 323] on link "377" at bounding box center [807, 324] width 17 height 12
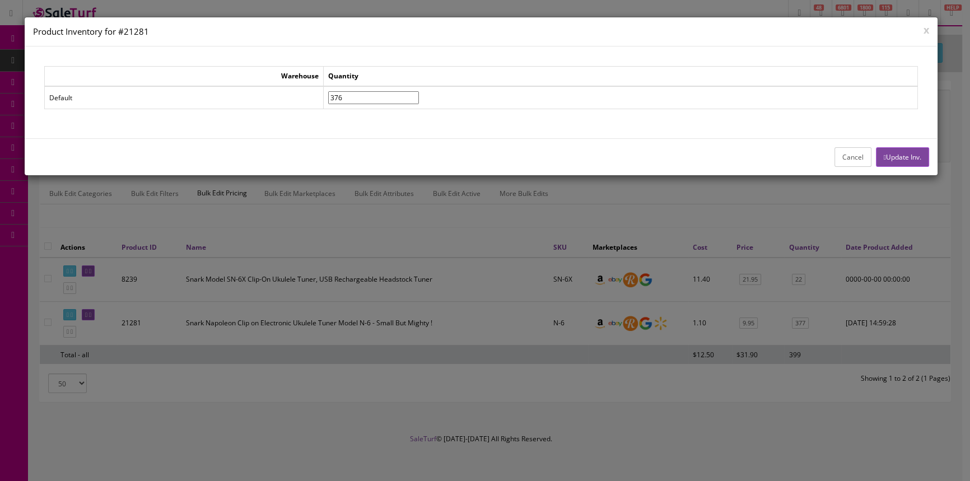
click at [419, 101] on input"] "376" at bounding box center [373, 97] width 91 height 13
click at [419, 101] on input"] "375" at bounding box center [373, 97] width 91 height 13
click at [419, 101] on input"] "374" at bounding box center [373, 97] width 91 height 13
type input"] "373"
click at [419, 101] on input"] "373" at bounding box center [373, 97] width 91 height 13
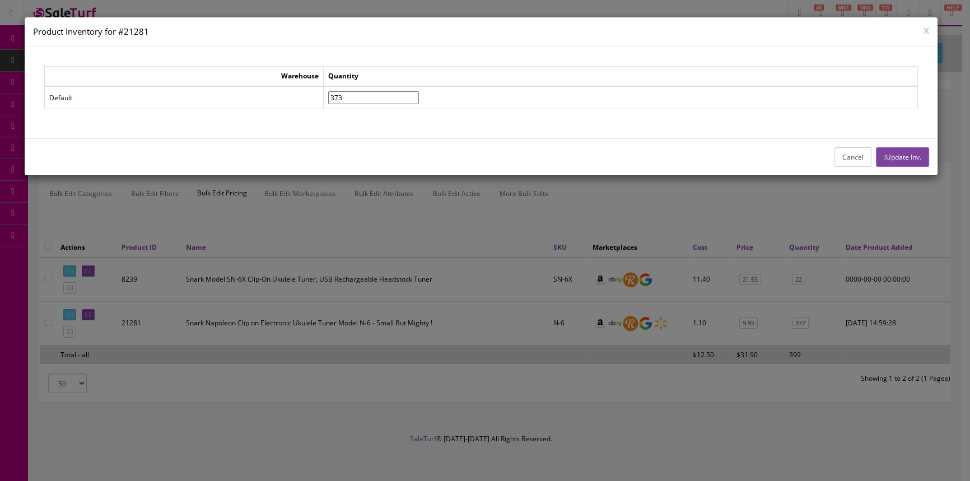
click at [916, 155] on button "Update Inv." at bounding box center [902, 157] width 53 height 20
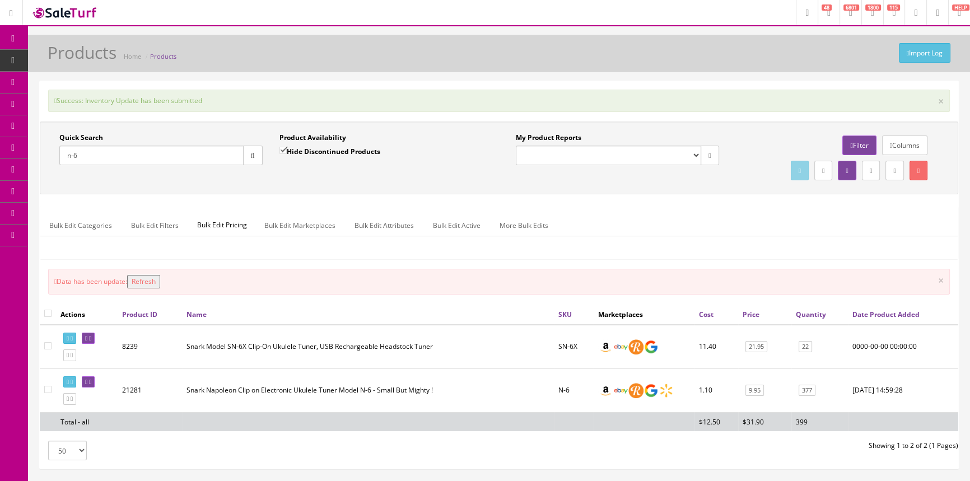
click at [160, 279] on button "Refresh" at bounding box center [143, 281] width 33 height 13
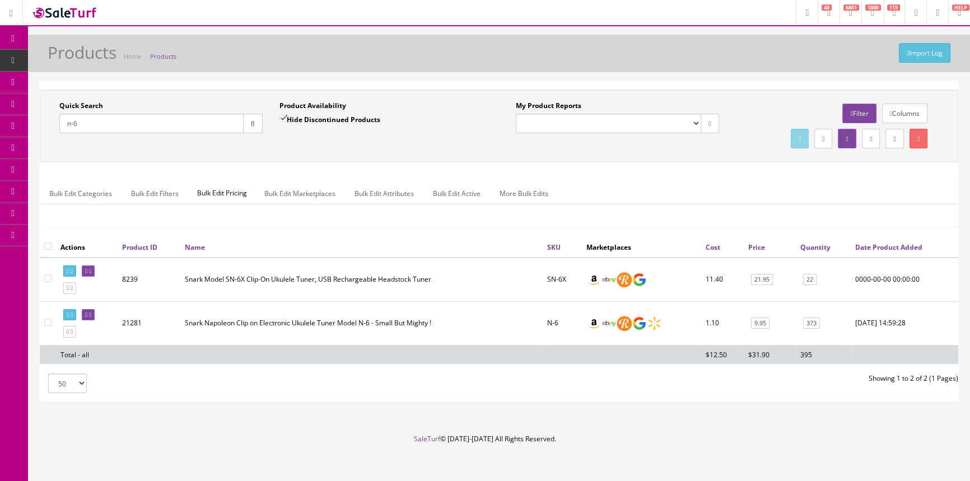
drag, startPoint x: 97, startPoint y: 127, endPoint x: 40, endPoint y: 134, distance: 57.0
click at [41, 134] on div "Quick Search n-6 Date From Product Availability Hide Discontinued Products Date…" at bounding box center [499, 126] width 918 height 73
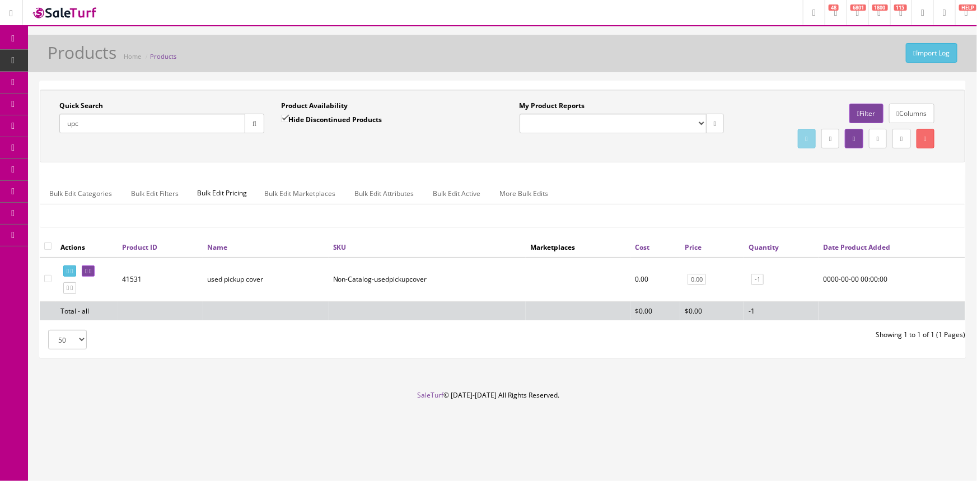
click at [139, 127] on input "upc" at bounding box center [152, 124] width 186 height 20
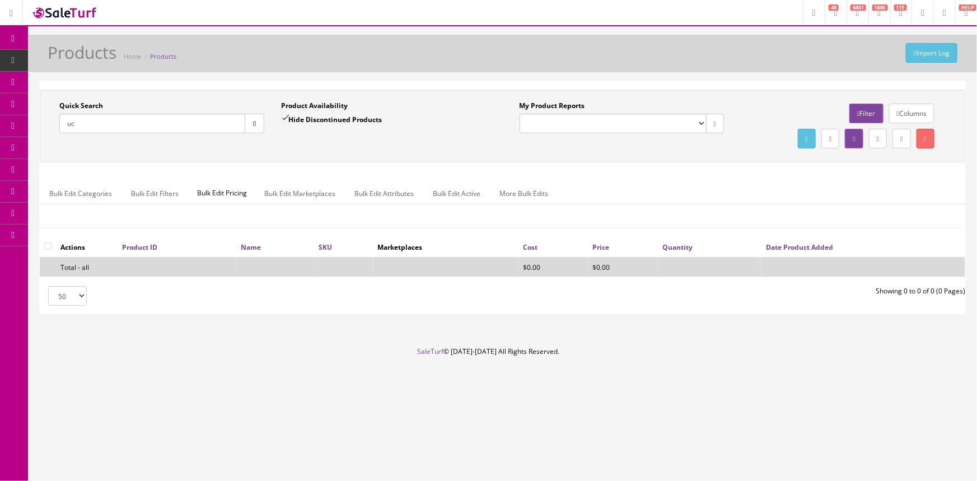
type input "u"
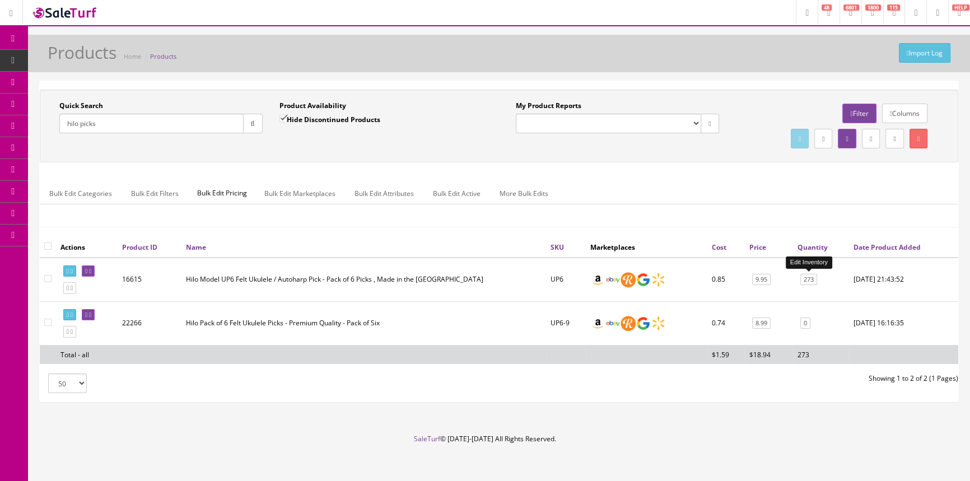
type input "hilo picks"
click at [811, 279] on link "273" at bounding box center [808, 280] width 17 height 12
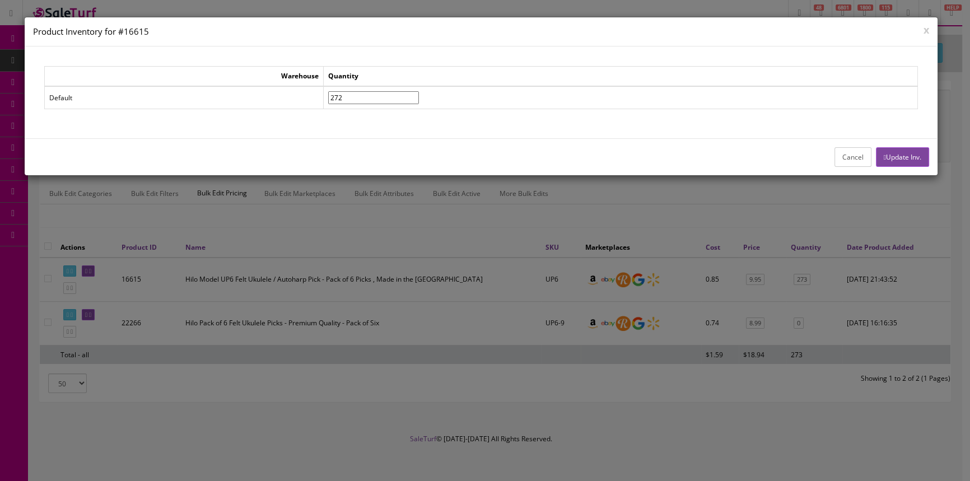
click at [419, 98] on input"] "272" at bounding box center [373, 97] width 91 height 13
click at [419, 98] on input"] "271" at bounding box center [373, 97] width 91 height 13
click at [419, 98] on input"] "270" at bounding box center [373, 97] width 91 height 13
click at [419, 98] on input"] "269" at bounding box center [373, 97] width 91 height 13
type input"] "268"
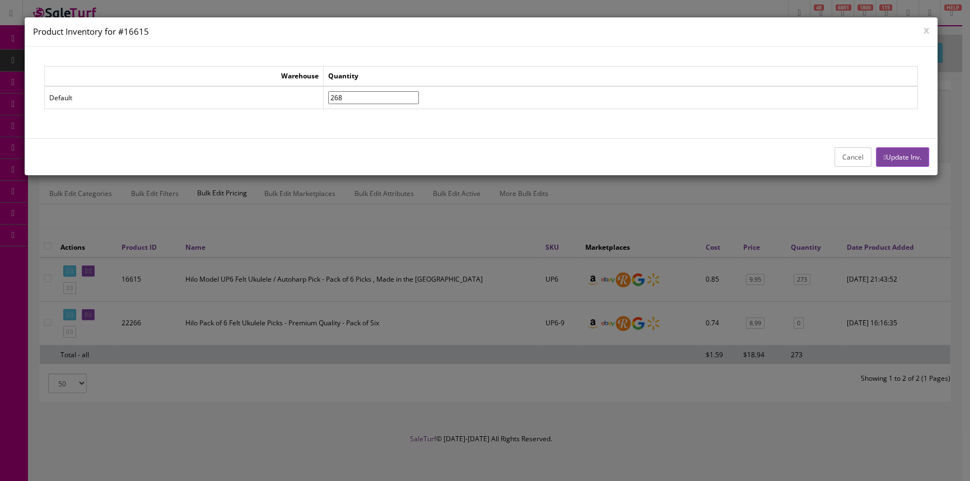
click at [419, 98] on input"] "268" at bounding box center [373, 97] width 91 height 13
click at [912, 157] on button "Update Inv." at bounding box center [902, 157] width 53 height 20
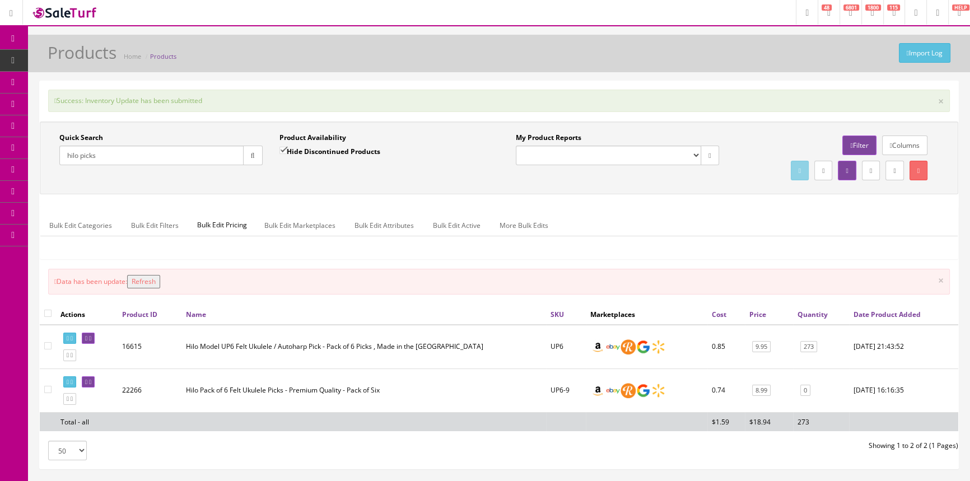
click at [146, 281] on button "Refresh" at bounding box center [143, 281] width 33 height 13
